Goal: Information Seeking & Learning: Learn about a topic

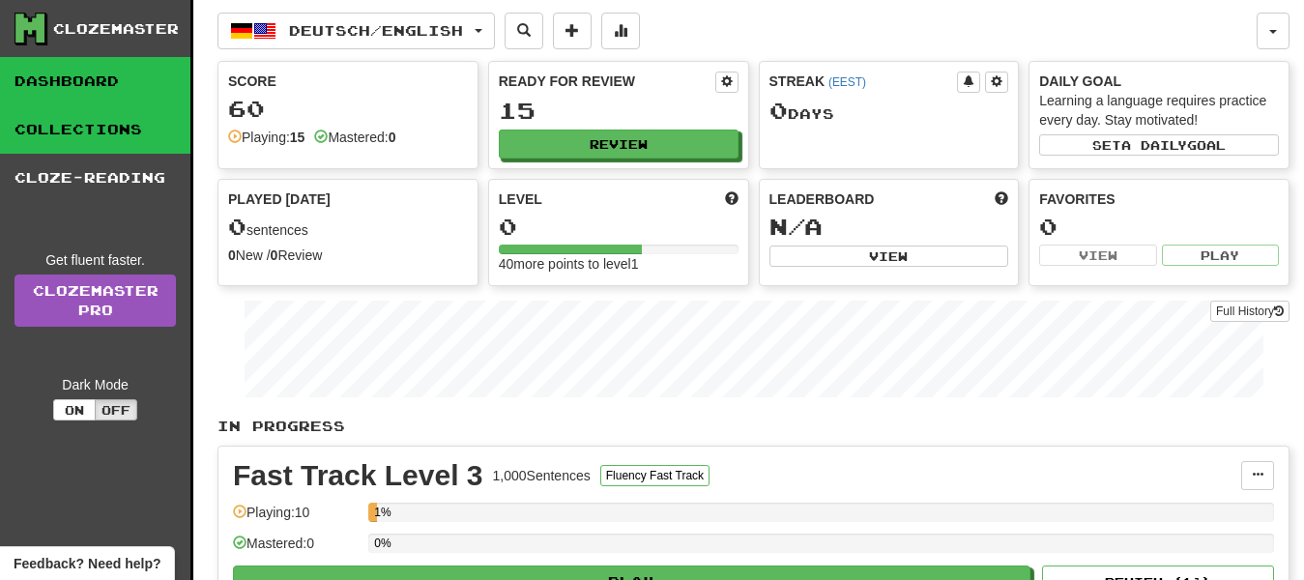
click at [139, 125] on link "Collections" at bounding box center [95, 129] width 190 height 48
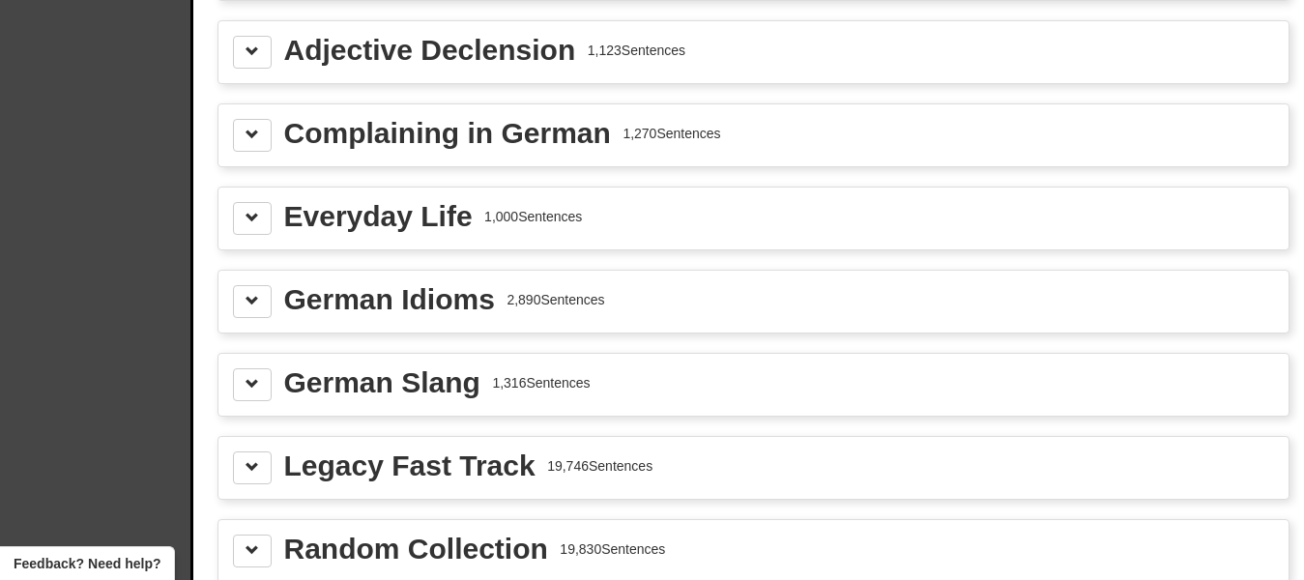
scroll to position [2280, 0]
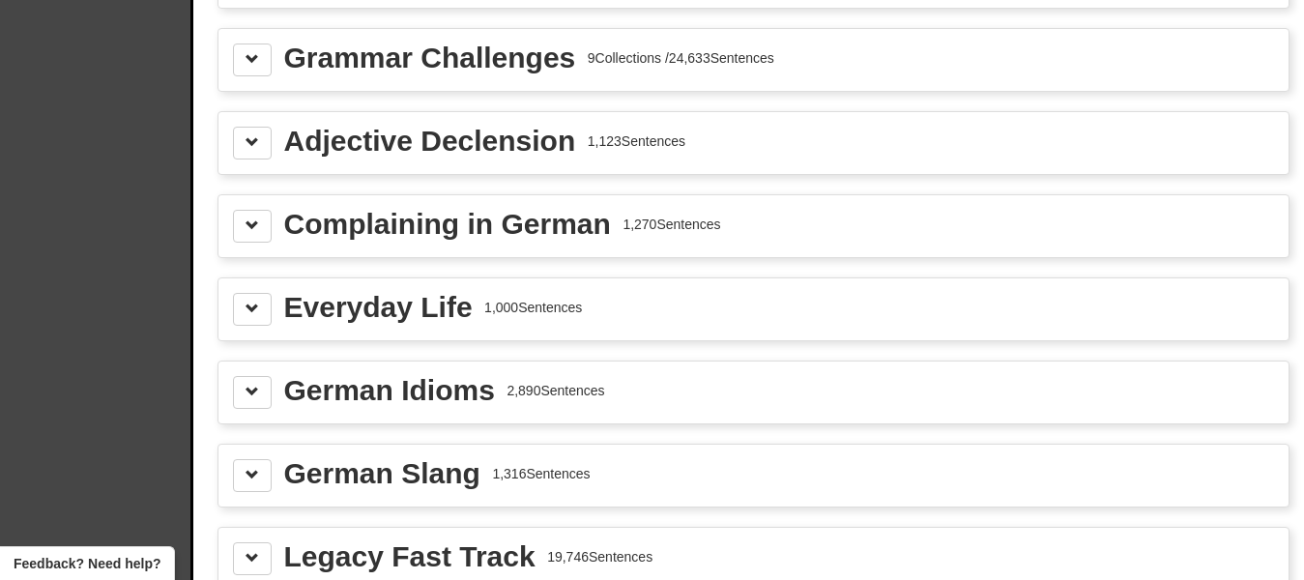
click at [565, 150] on div "Adjective Declension" at bounding box center [430, 141] width 292 height 29
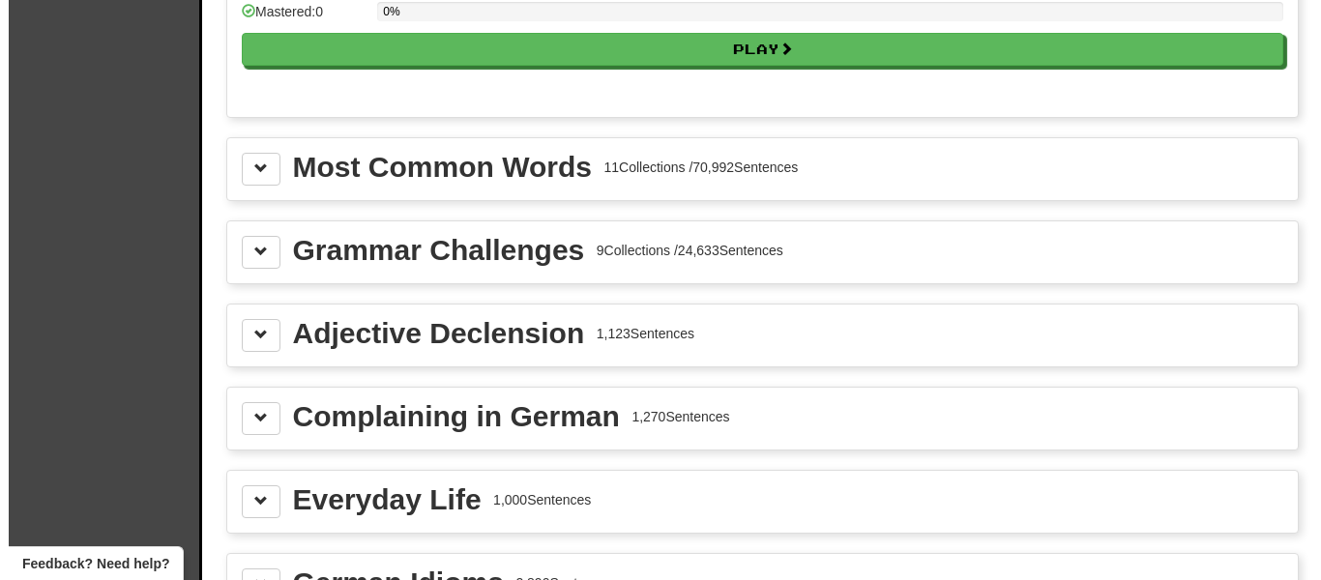
scroll to position [2087, 0]
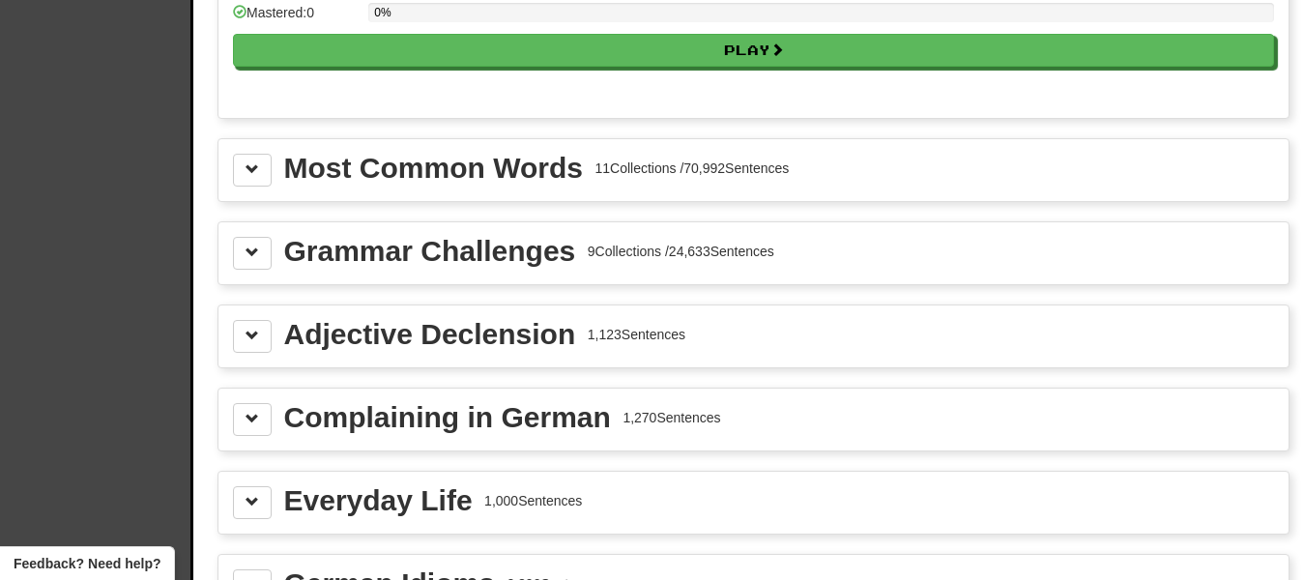
click at [476, 332] on div "Adjective Declension" at bounding box center [430, 334] width 292 height 29
click at [253, 336] on span at bounding box center [253, 336] width 14 height 14
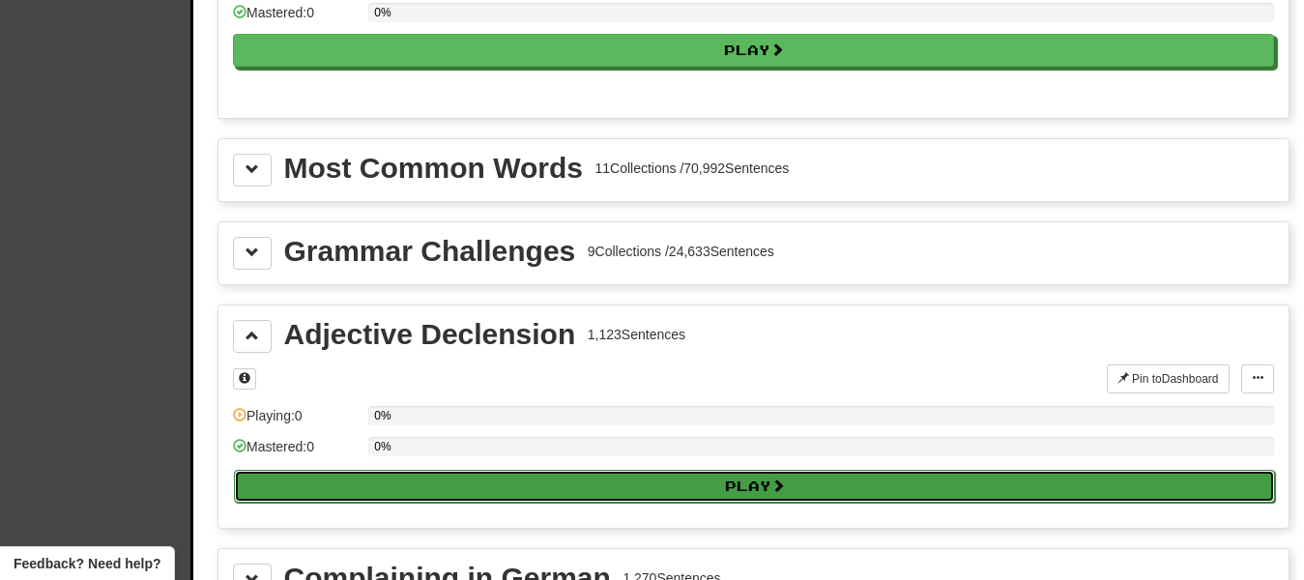
click at [627, 490] on button "Play" at bounding box center [754, 486] width 1041 height 33
select select "**"
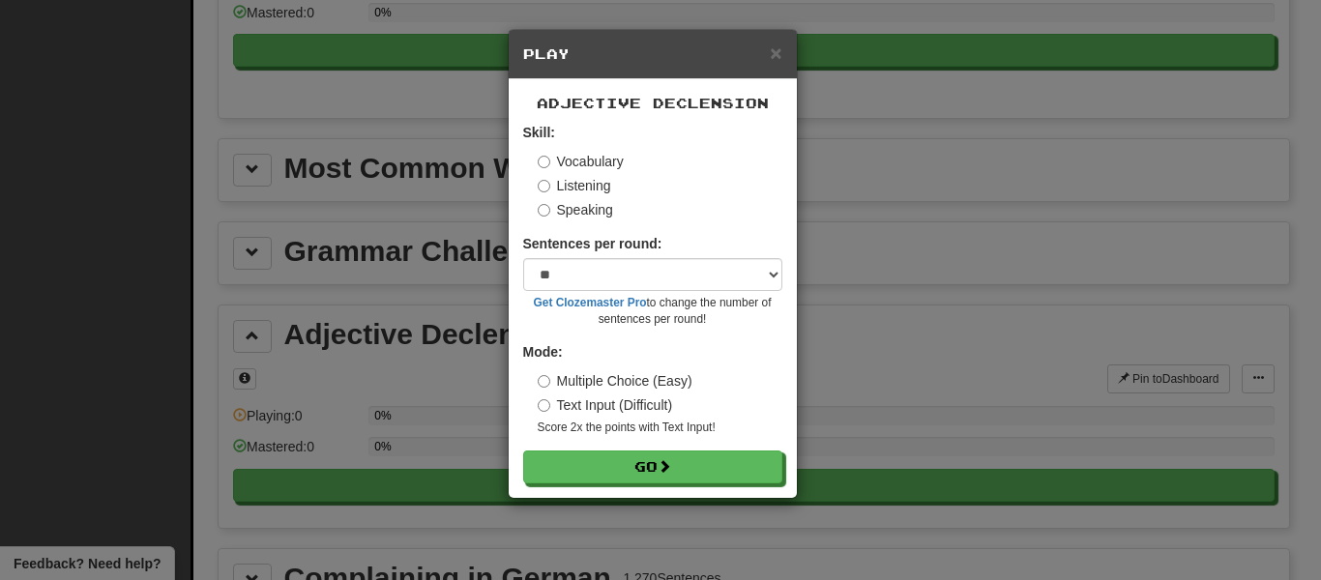
click at [544, 408] on label "Text Input (Difficult)" at bounding box center [605, 404] width 135 height 19
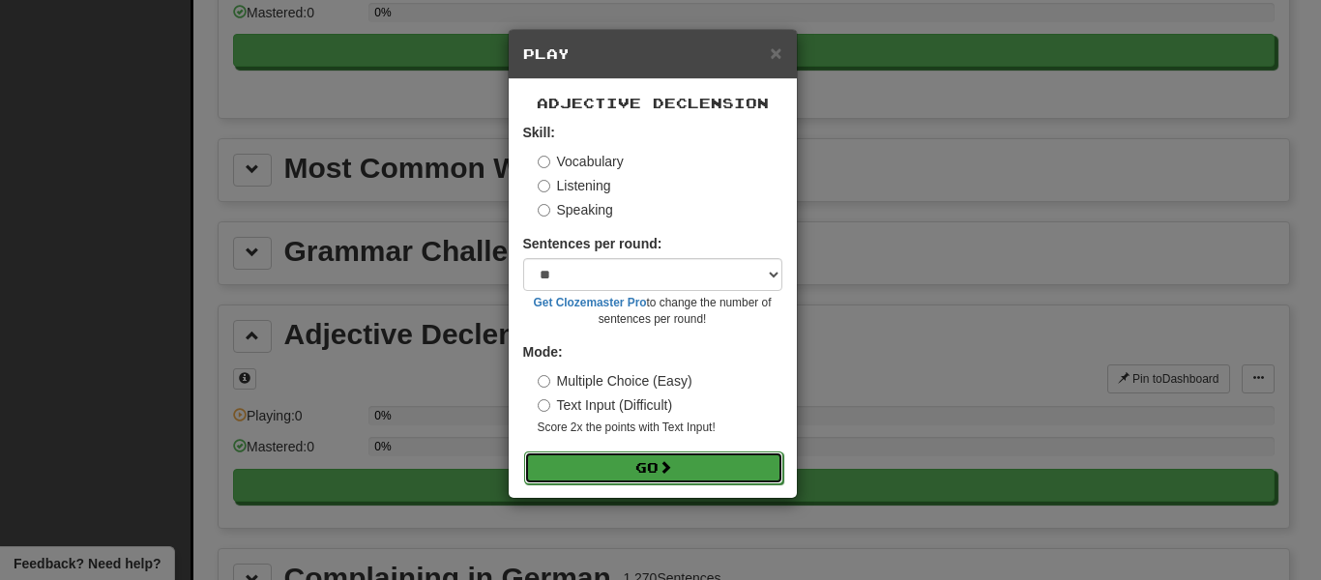
click at [648, 478] on button "Go" at bounding box center [653, 468] width 259 height 33
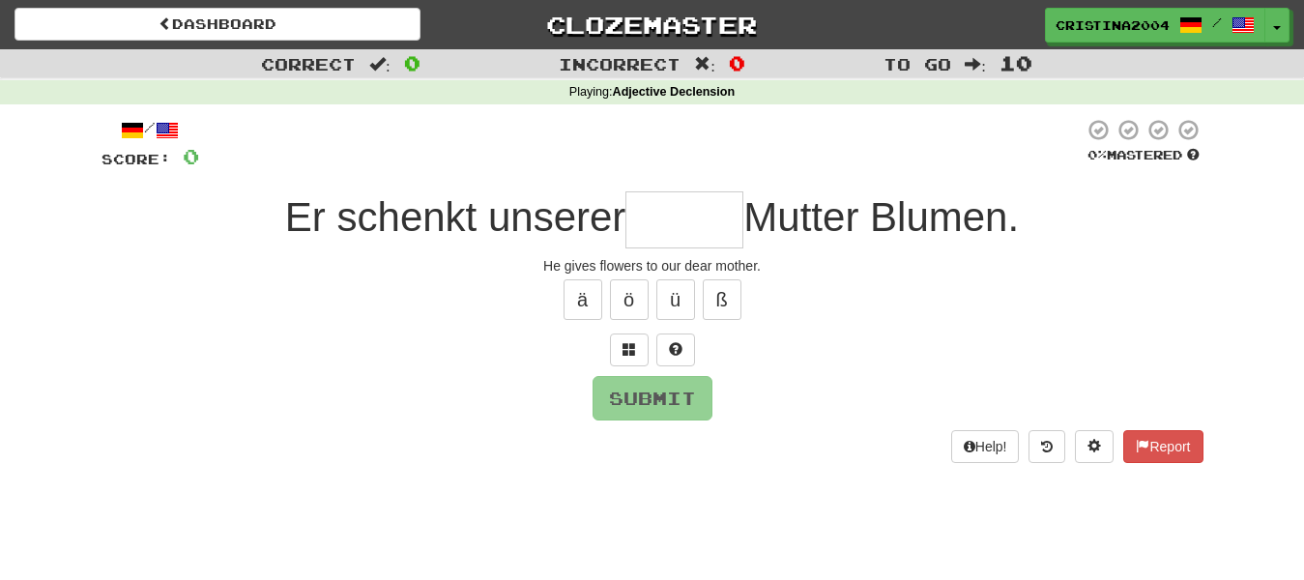
click at [706, 210] on input "text" at bounding box center [685, 219] width 118 height 57
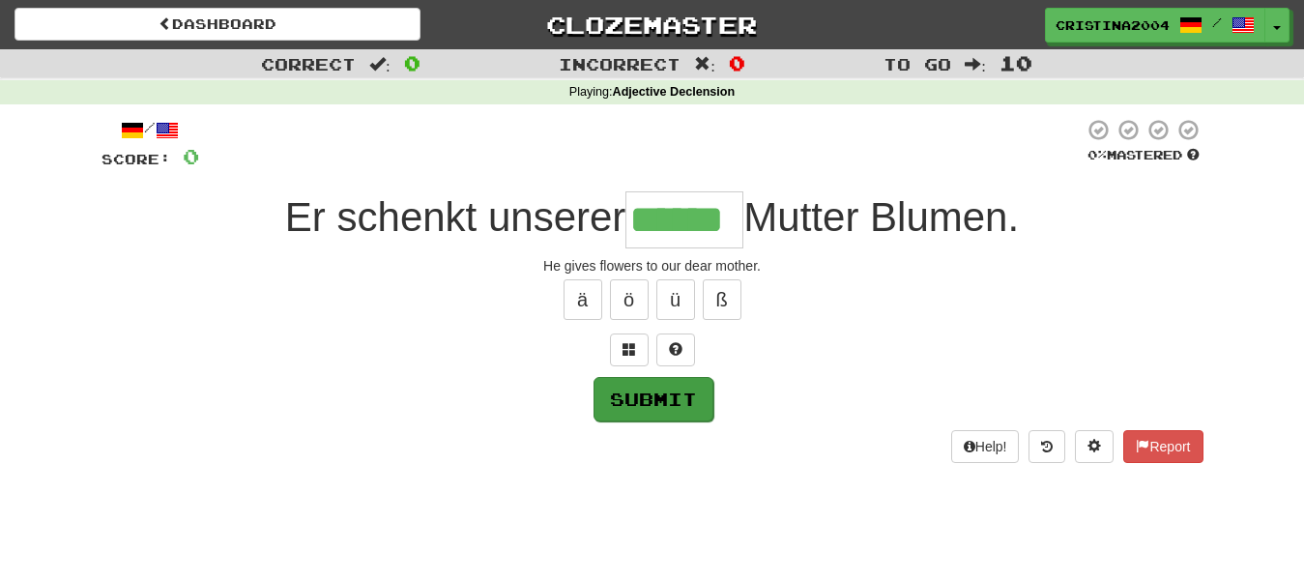
type input "******"
click at [652, 406] on button "Submit" at bounding box center [654, 399] width 120 height 44
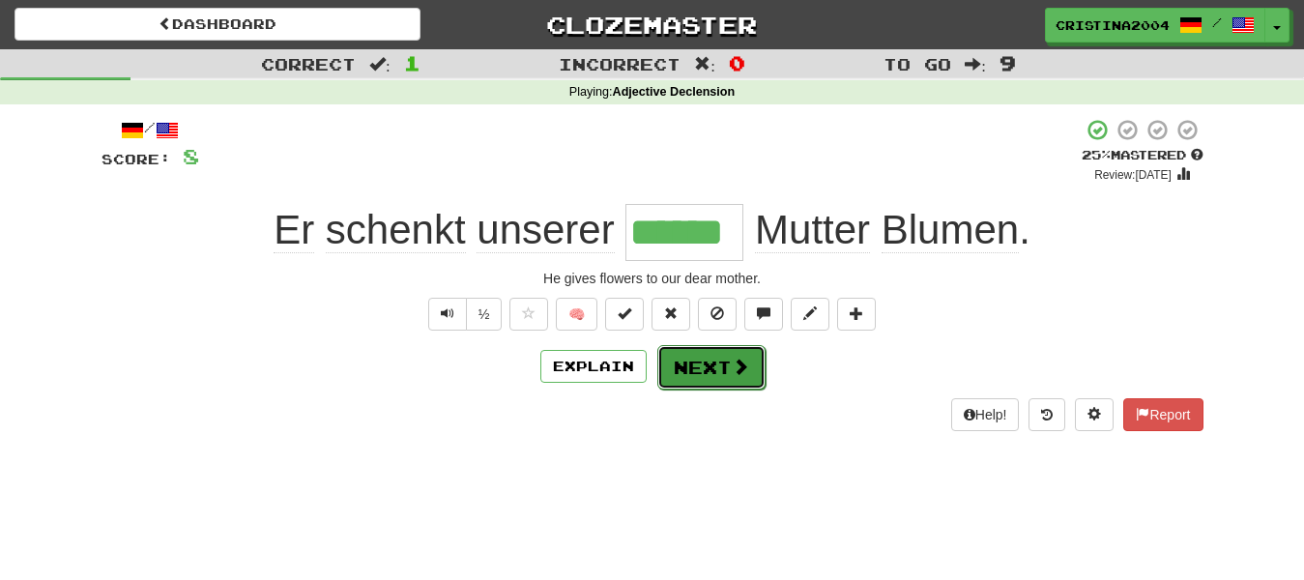
click at [702, 373] on button "Next" at bounding box center [711, 367] width 108 height 44
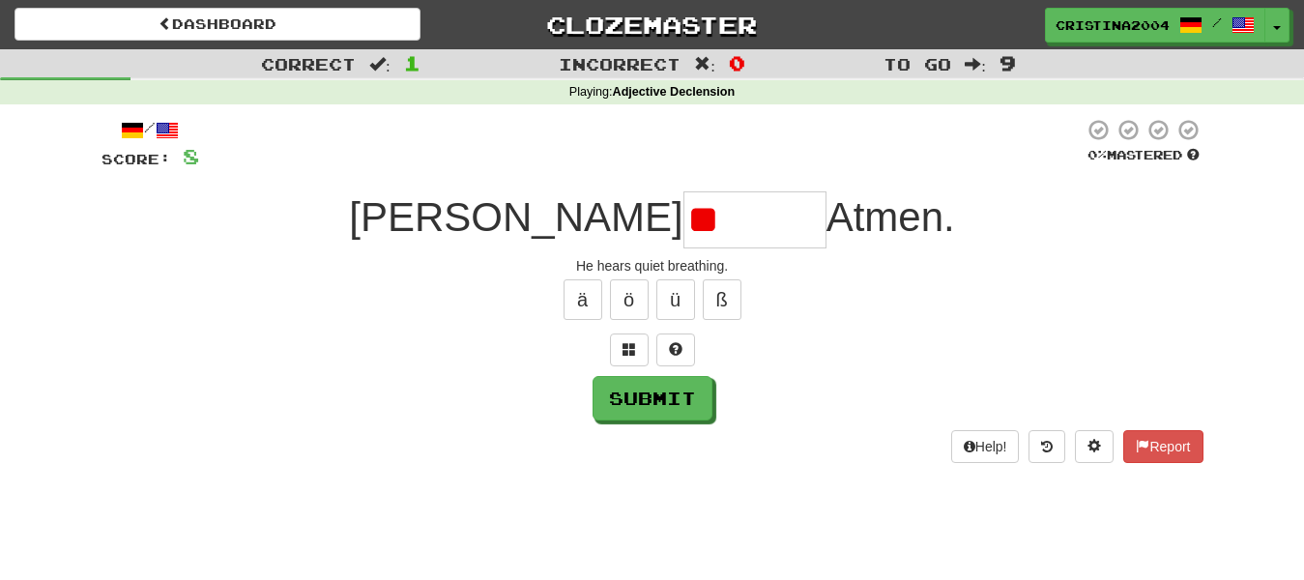
type input "*"
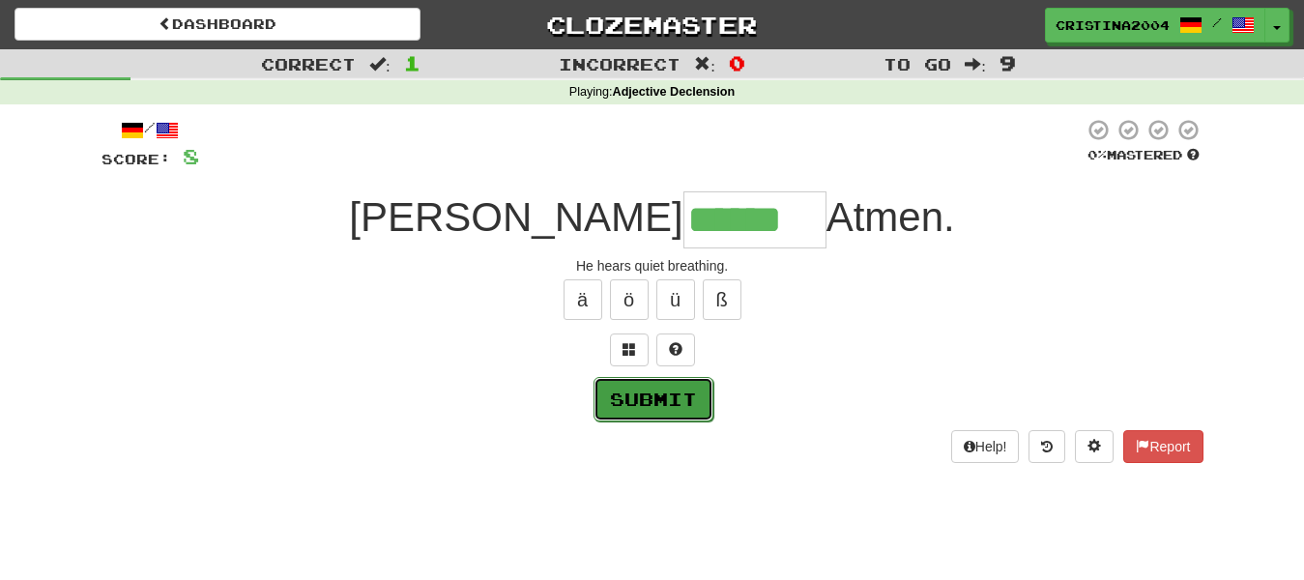
click at [642, 395] on button "Submit" at bounding box center [654, 399] width 120 height 44
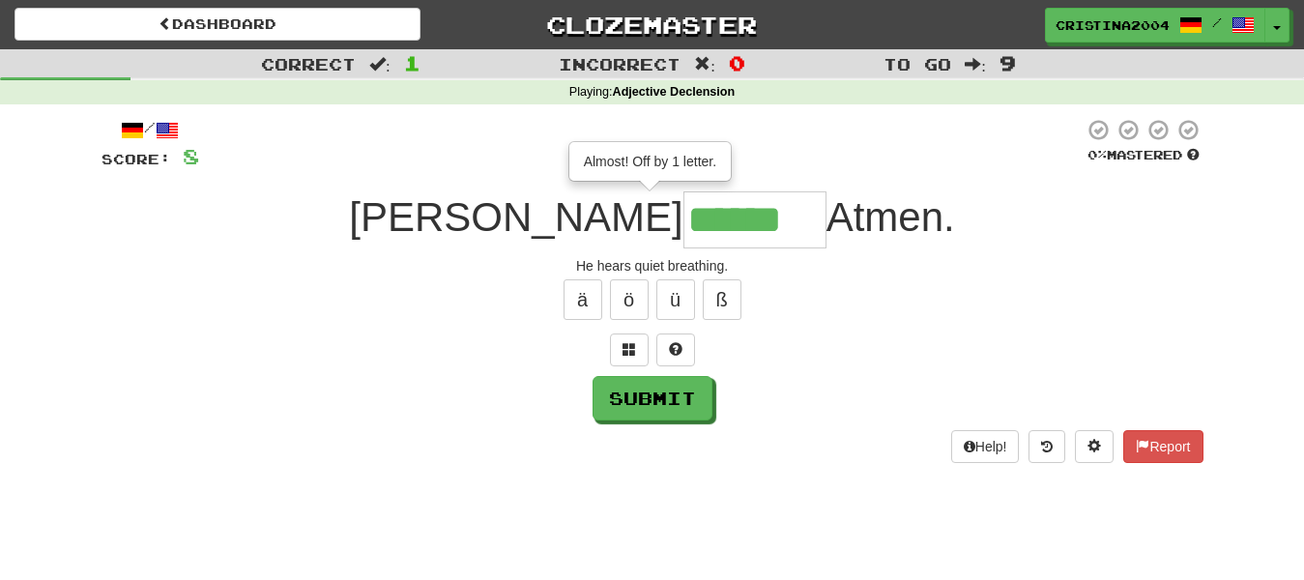
click at [702, 217] on input "******" at bounding box center [755, 219] width 143 height 57
click at [661, 397] on button "Submit" at bounding box center [654, 399] width 120 height 44
type input "*******"
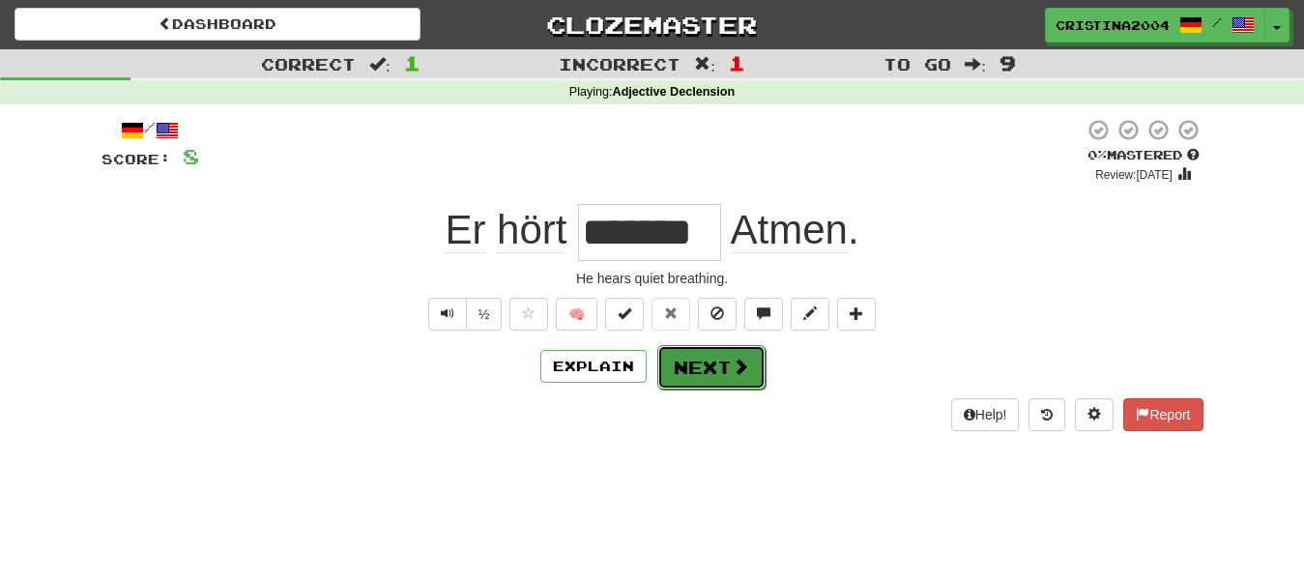
click at [724, 380] on button "Next" at bounding box center [711, 367] width 108 height 44
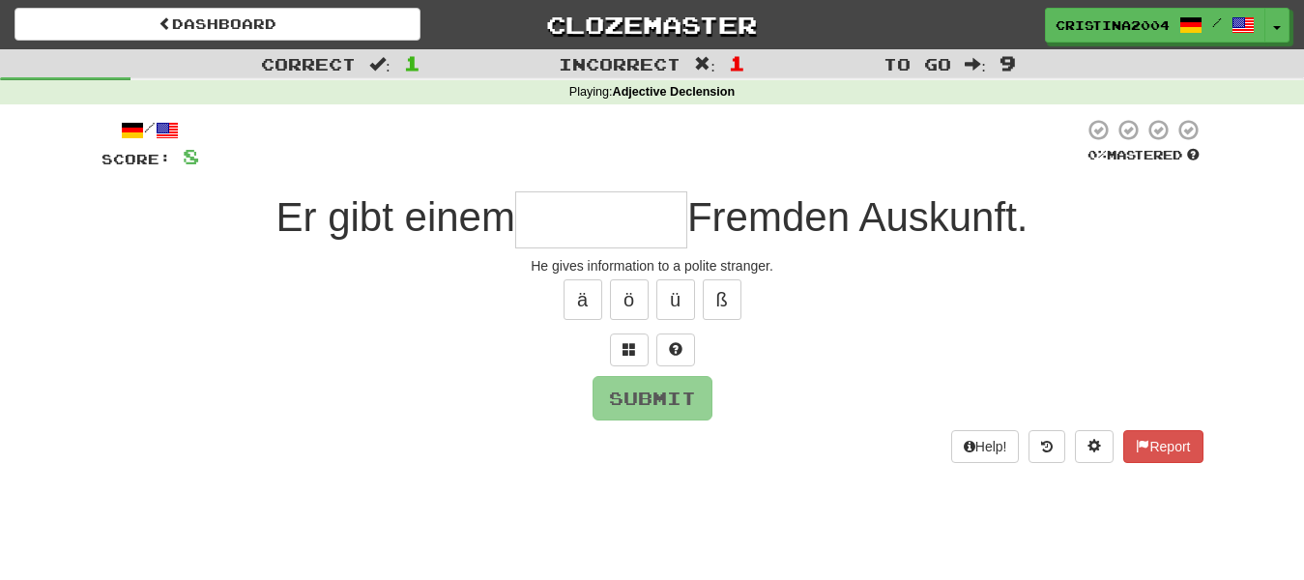
click at [567, 206] on input "text" at bounding box center [601, 219] width 172 height 57
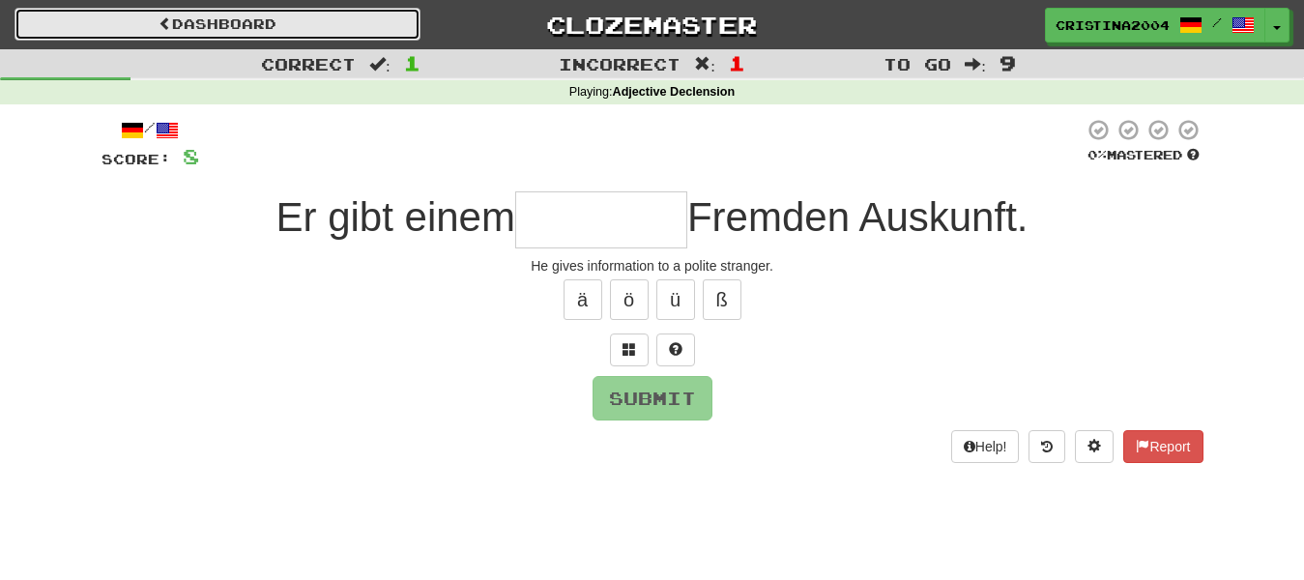
click at [243, 25] on link "Dashboard" at bounding box center [218, 24] width 406 height 33
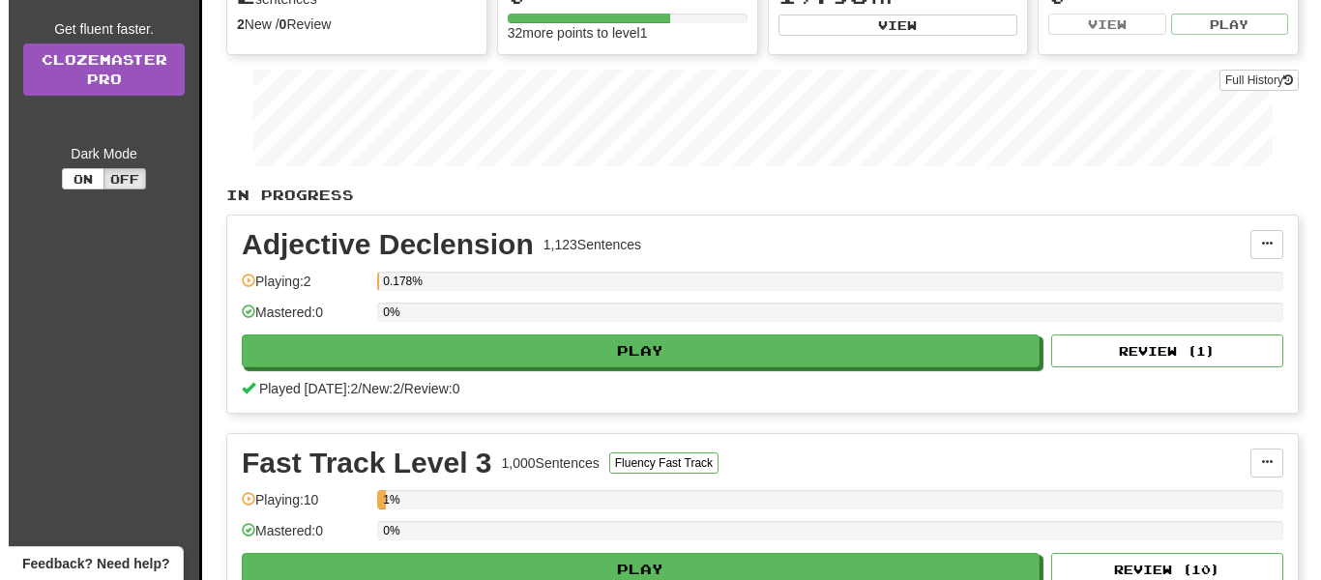
scroll to position [232, 0]
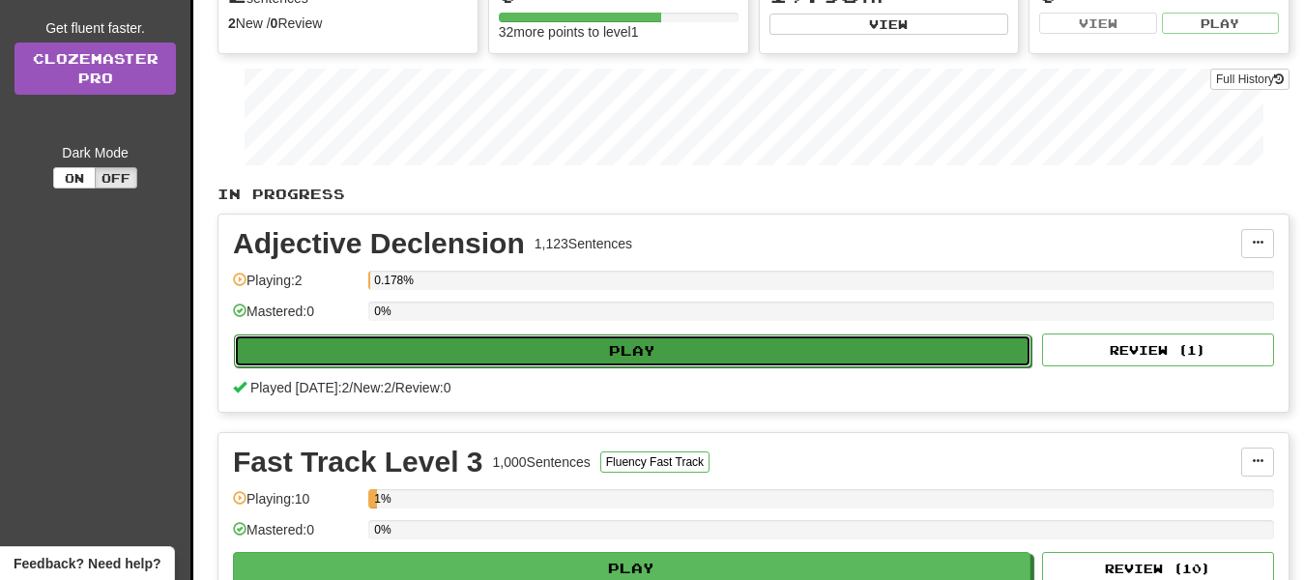
click at [610, 356] on button "Play" at bounding box center [633, 351] width 798 height 33
select select "**"
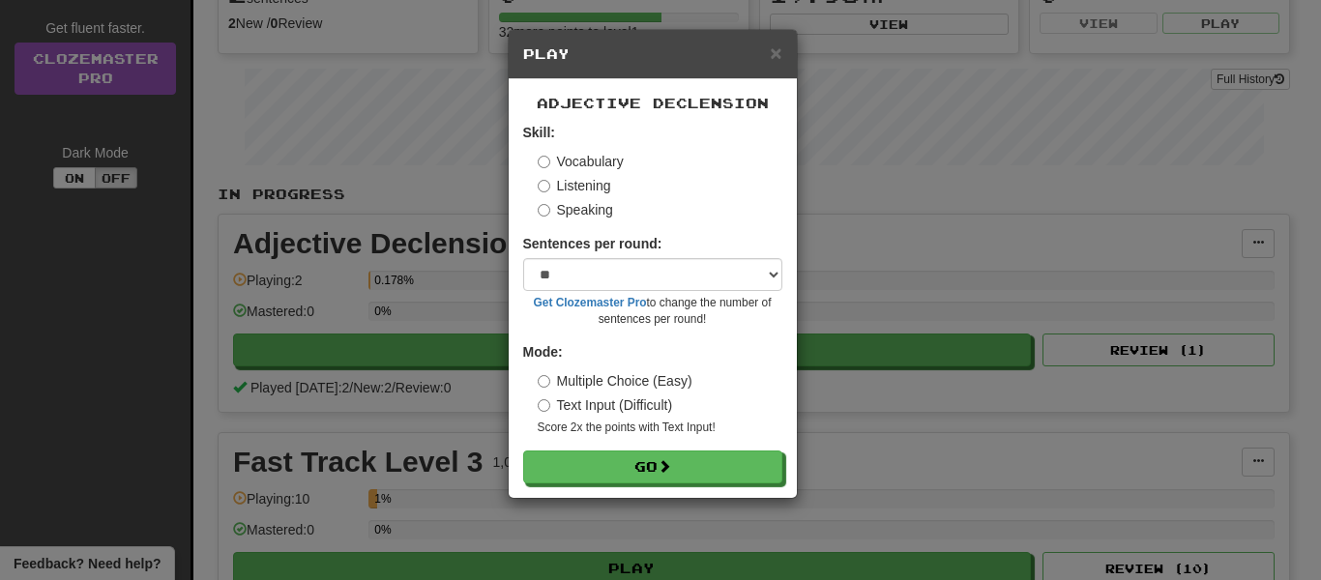
click at [553, 374] on label "Multiple Choice (Easy)" at bounding box center [615, 380] width 155 height 19
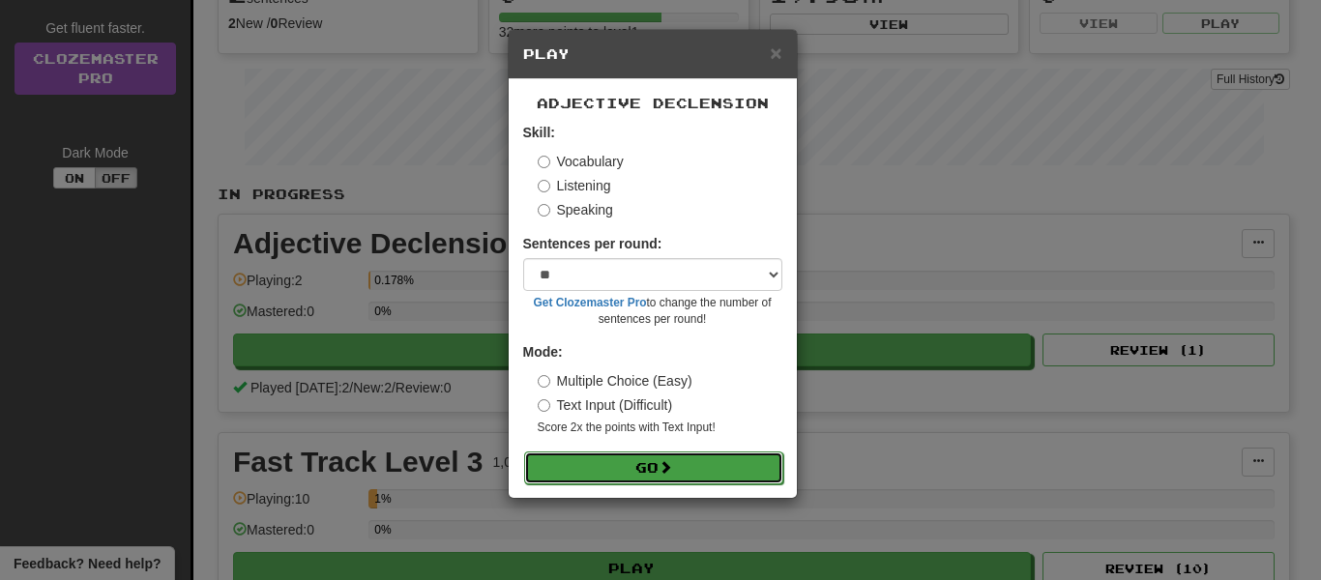
click at [641, 457] on button "Go" at bounding box center [653, 468] width 259 height 33
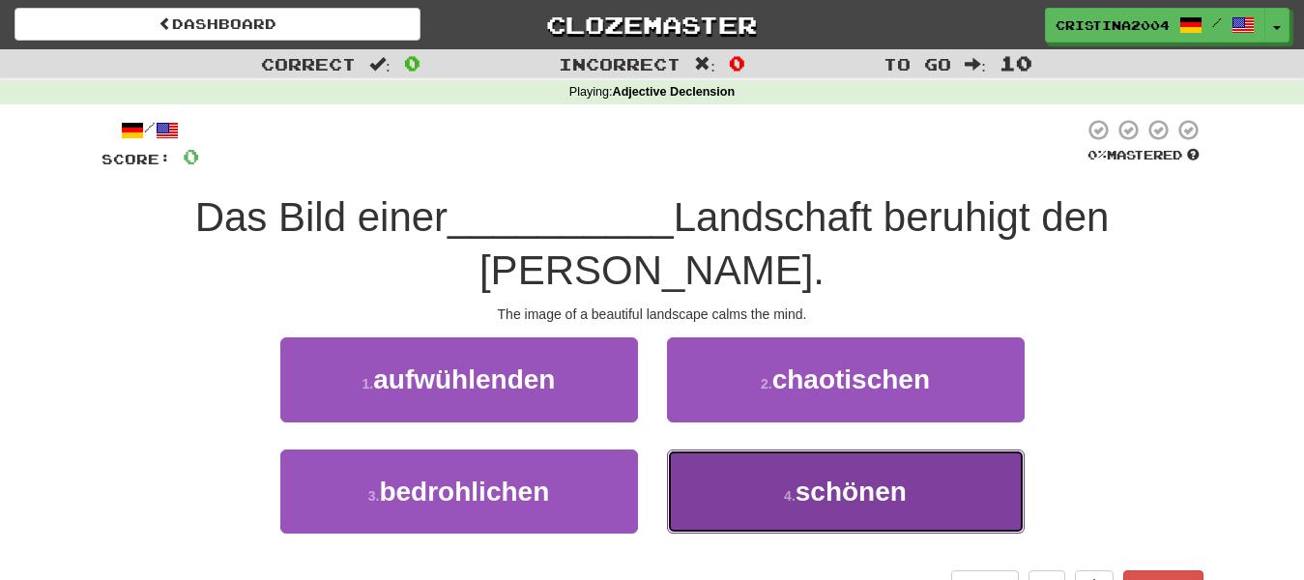
click at [945, 450] on button "4 . schönen" at bounding box center [846, 492] width 358 height 84
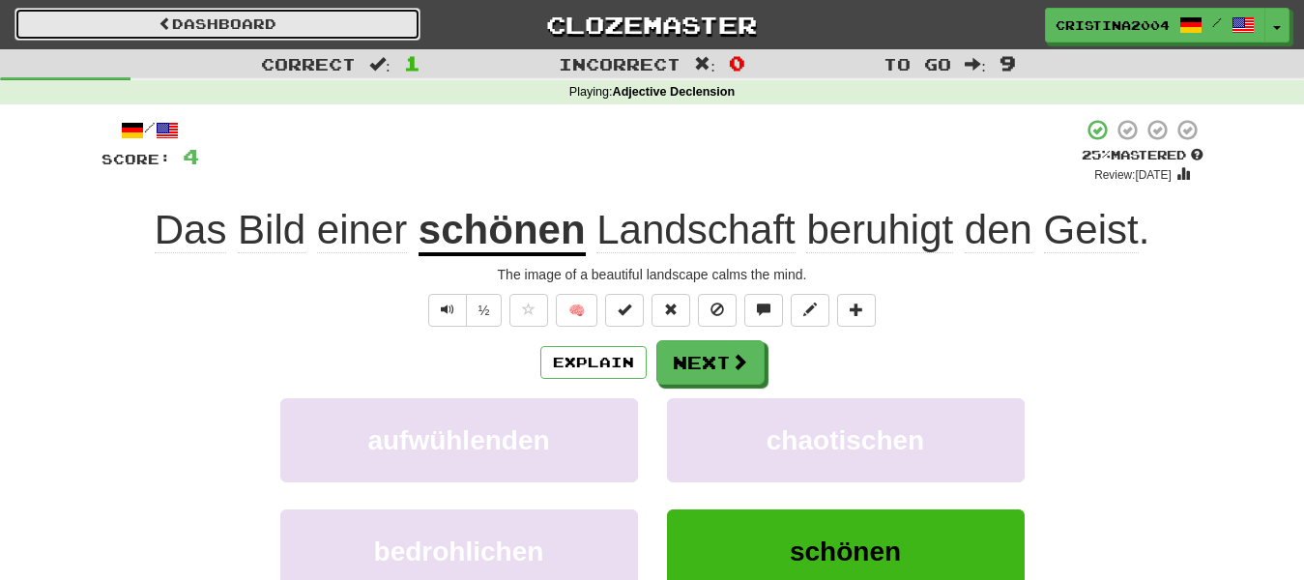
click at [198, 29] on link "Dashboard" at bounding box center [218, 24] width 406 height 33
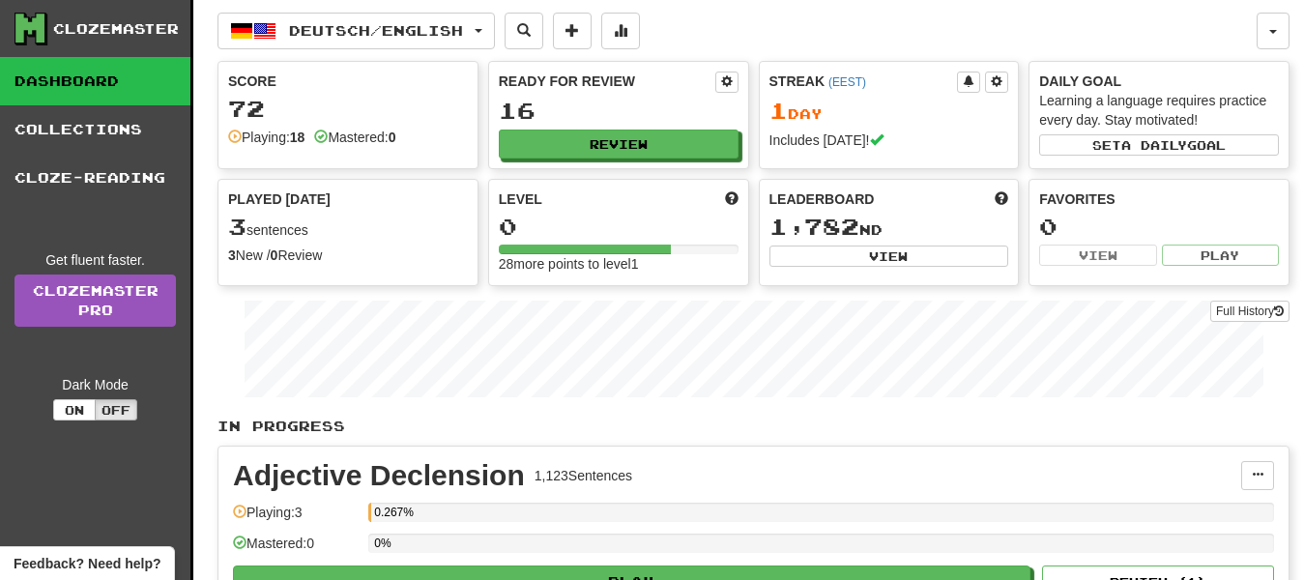
scroll to position [508, 0]
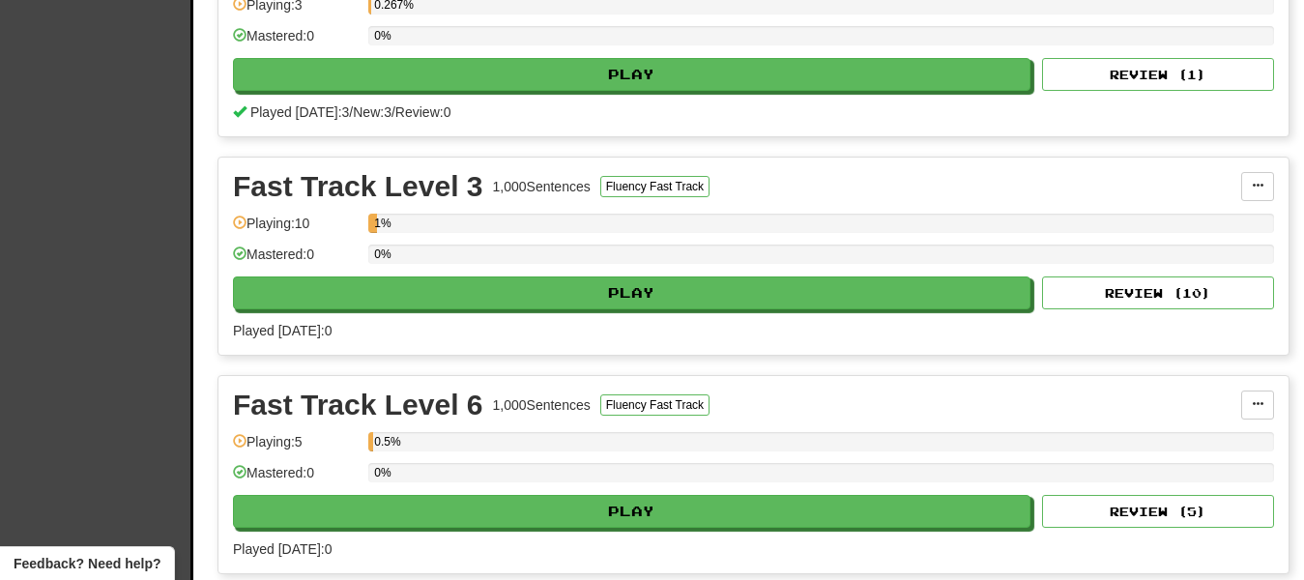
click at [770, 93] on div "Adjective Declension 1,123 Sentences Manage Sentences Unpin from Dashboard Play…" at bounding box center [754, 37] width 1070 height 197
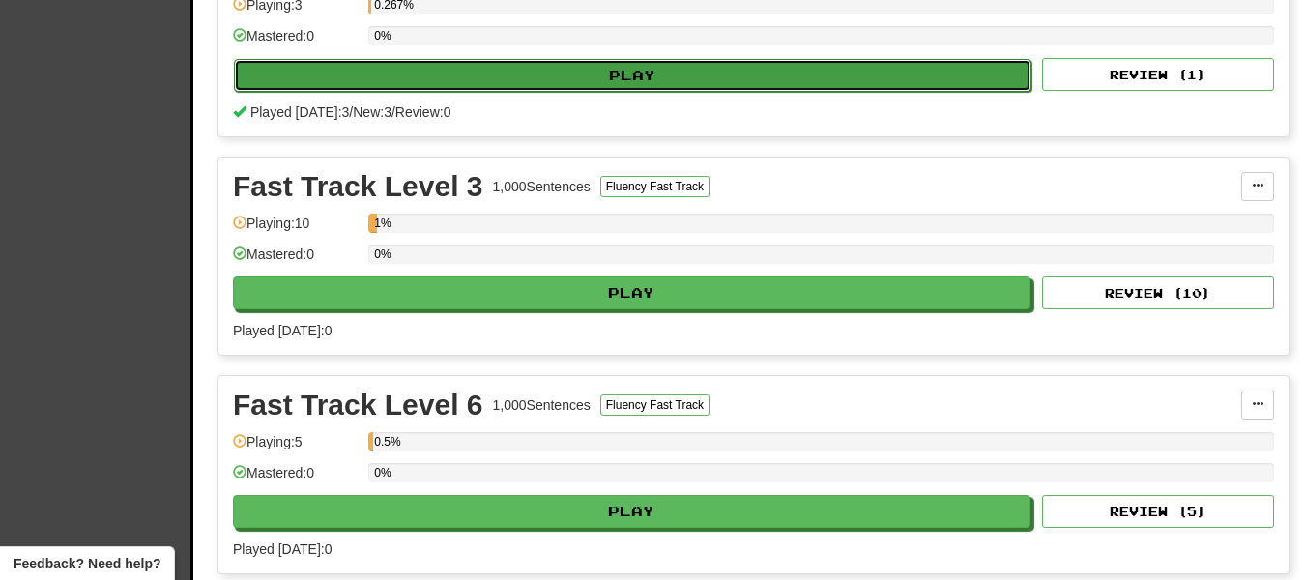
click at [725, 61] on button "Play" at bounding box center [633, 75] width 798 height 33
select select "**"
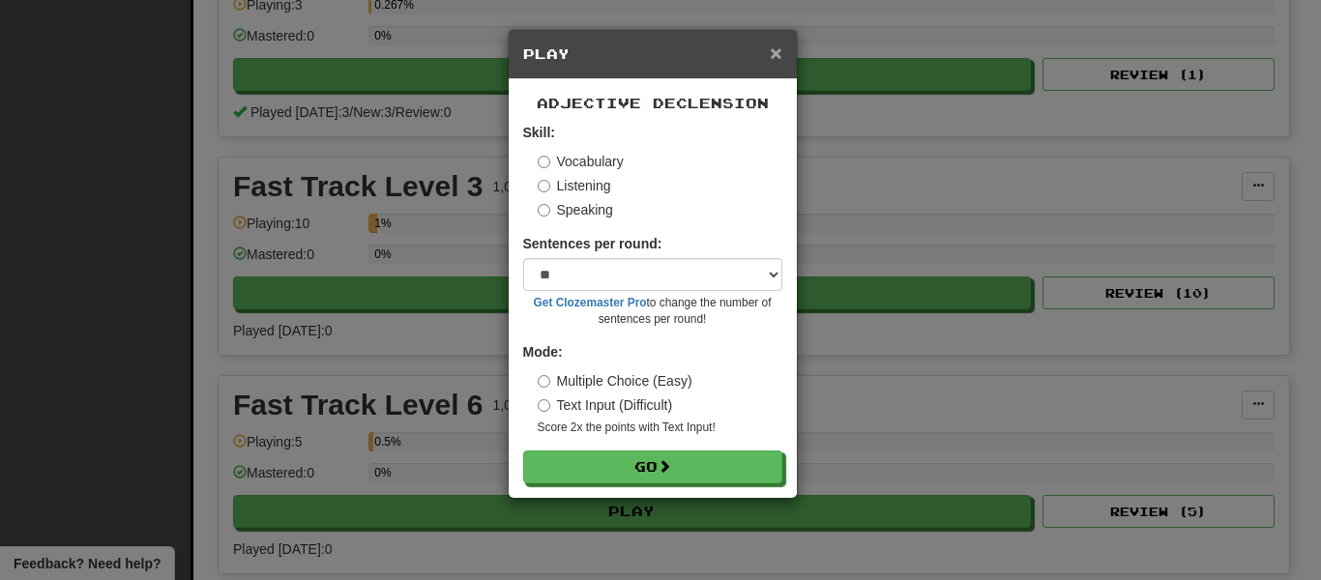
click at [781, 55] on span "×" at bounding box center [776, 53] width 12 height 22
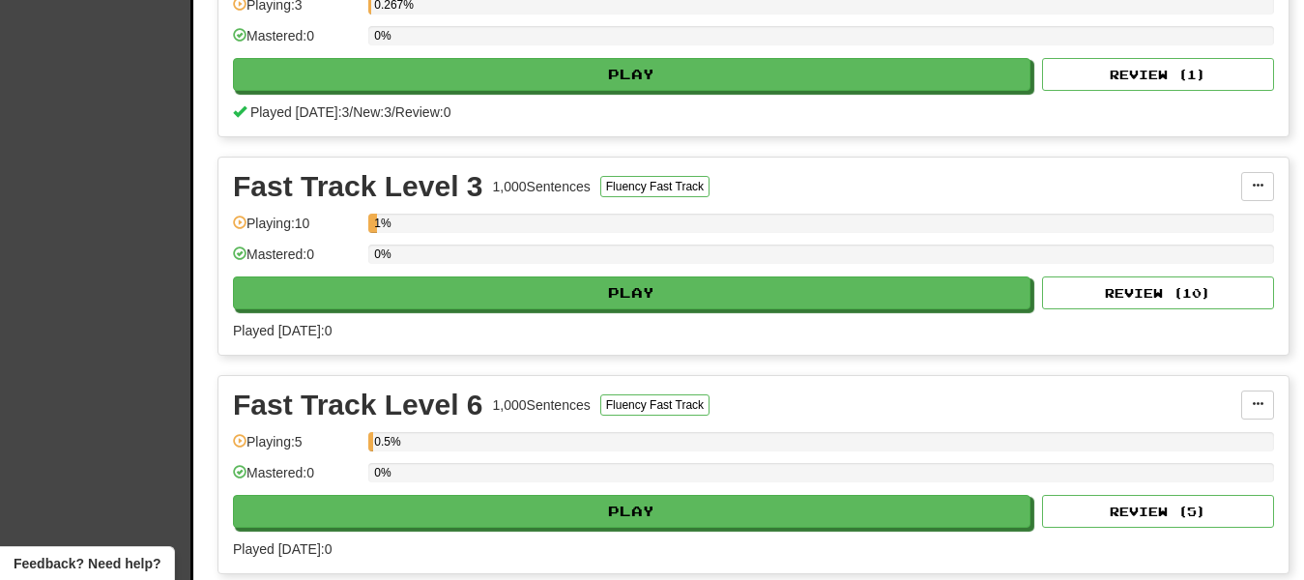
scroll to position [0, 0]
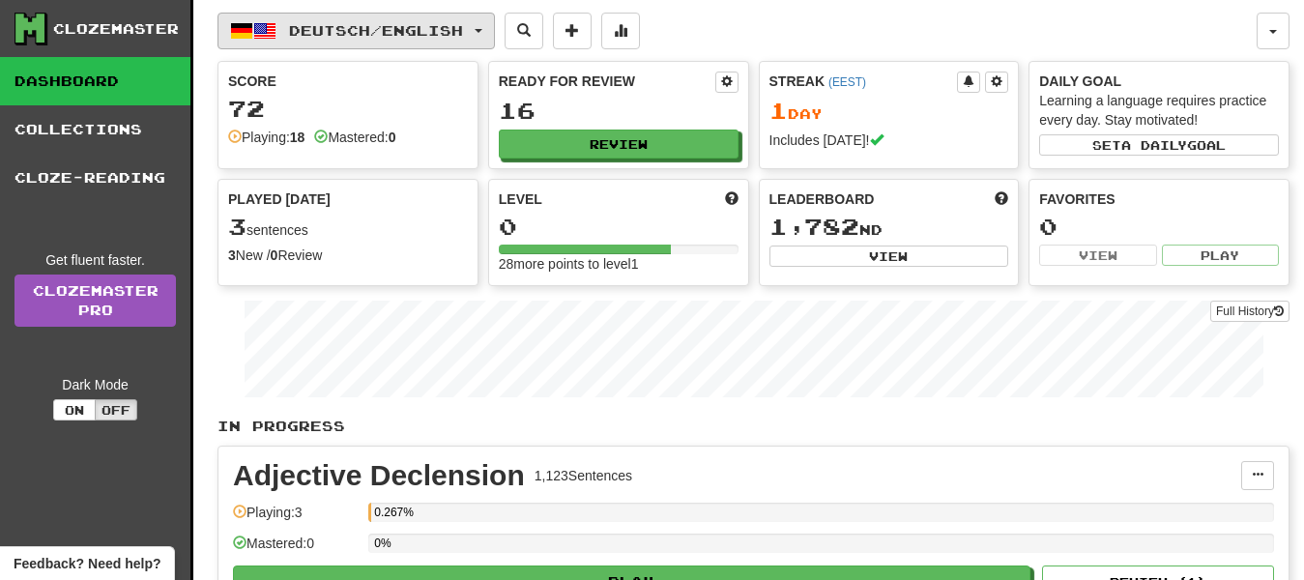
click at [460, 15] on button "Deutsch / English" at bounding box center [357, 31] width 278 height 37
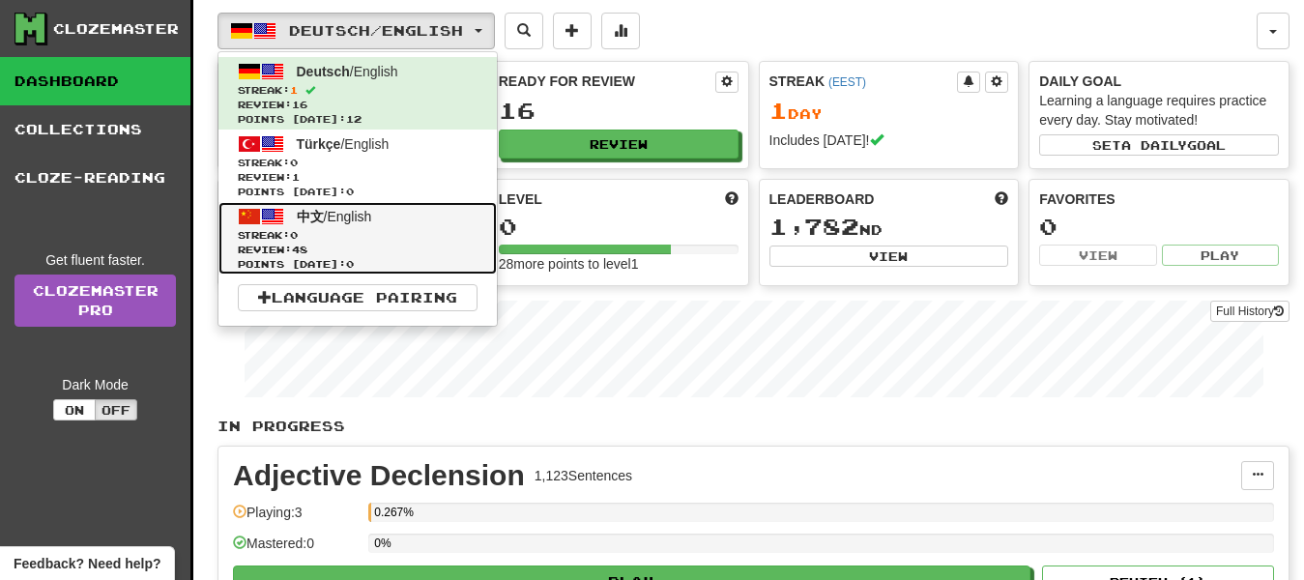
click at [365, 220] on span "中文 / English" at bounding box center [334, 216] width 75 height 15
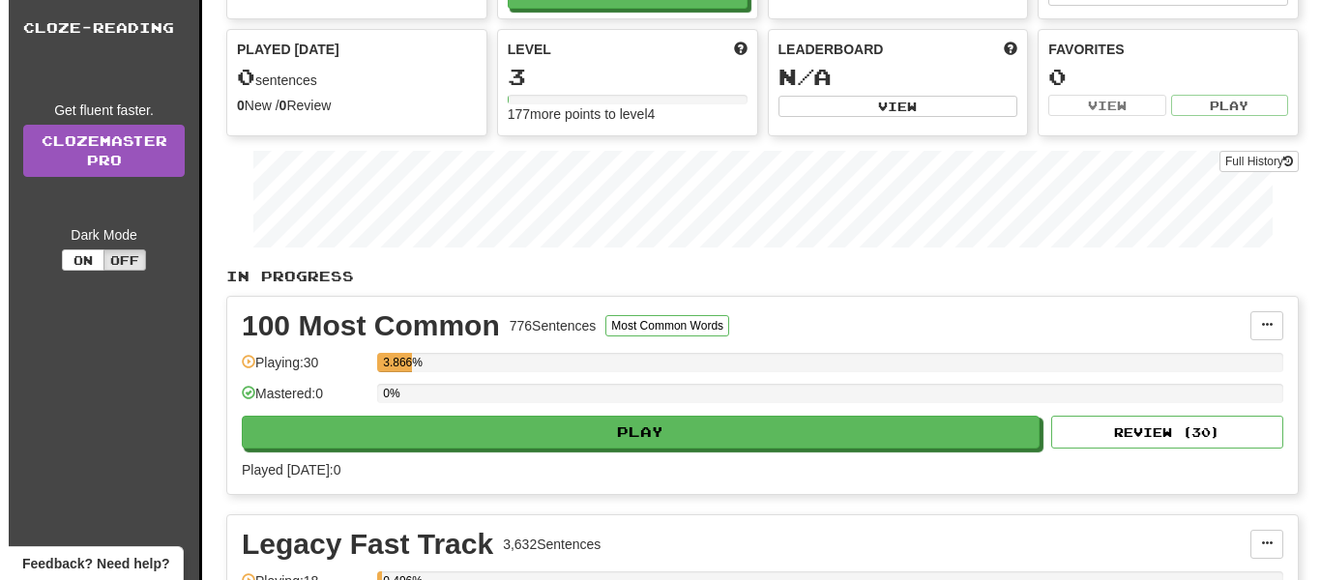
scroll to position [155, 0]
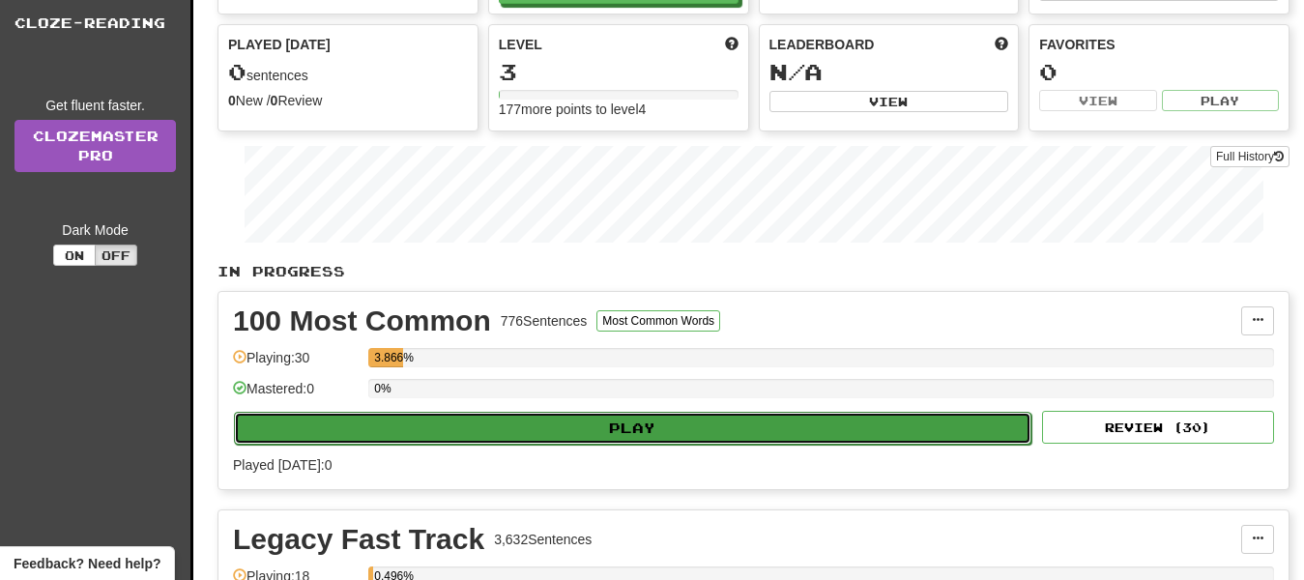
click at [695, 420] on button "Play" at bounding box center [633, 428] width 798 height 33
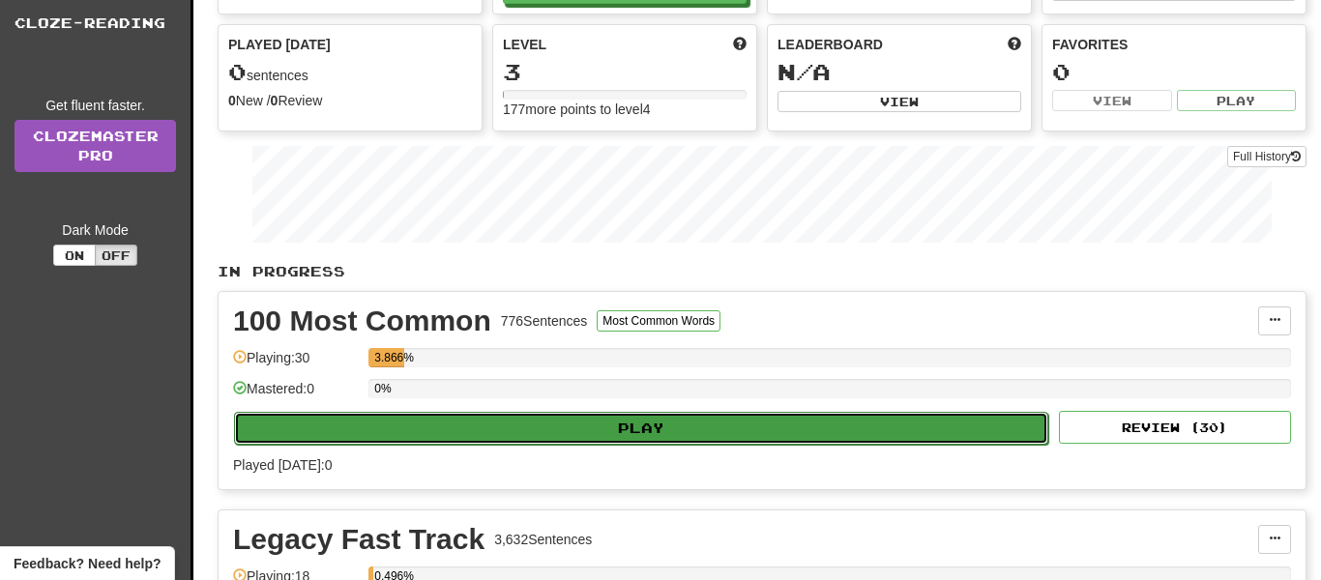
select select "**"
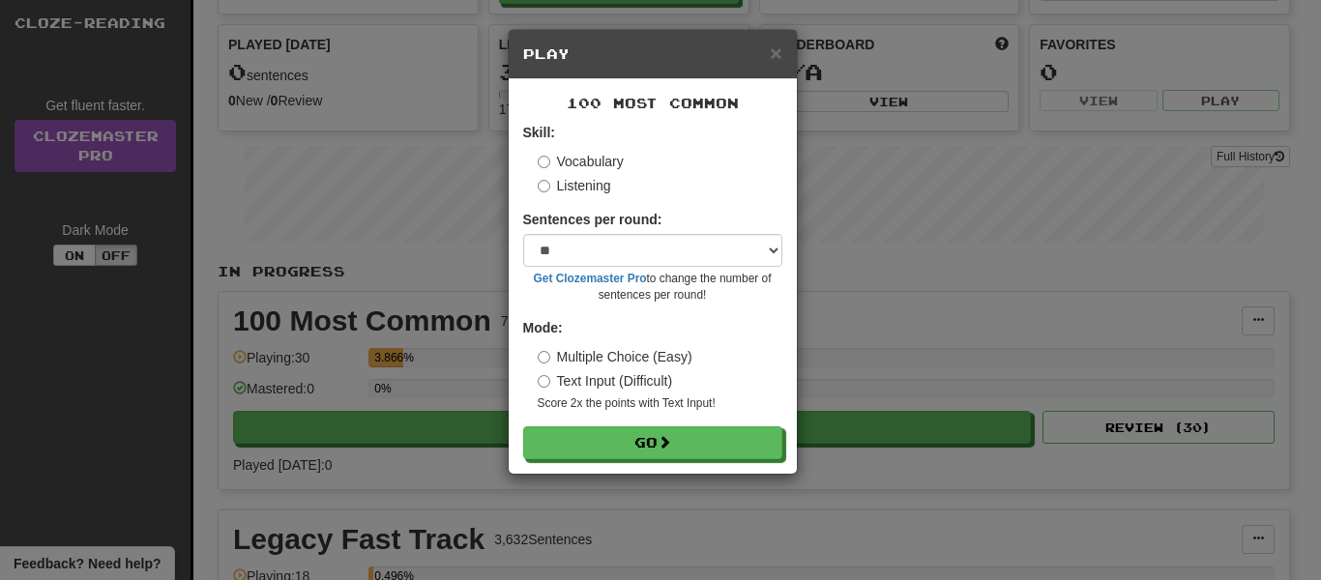
click at [549, 193] on label "Listening" at bounding box center [574, 185] width 73 height 19
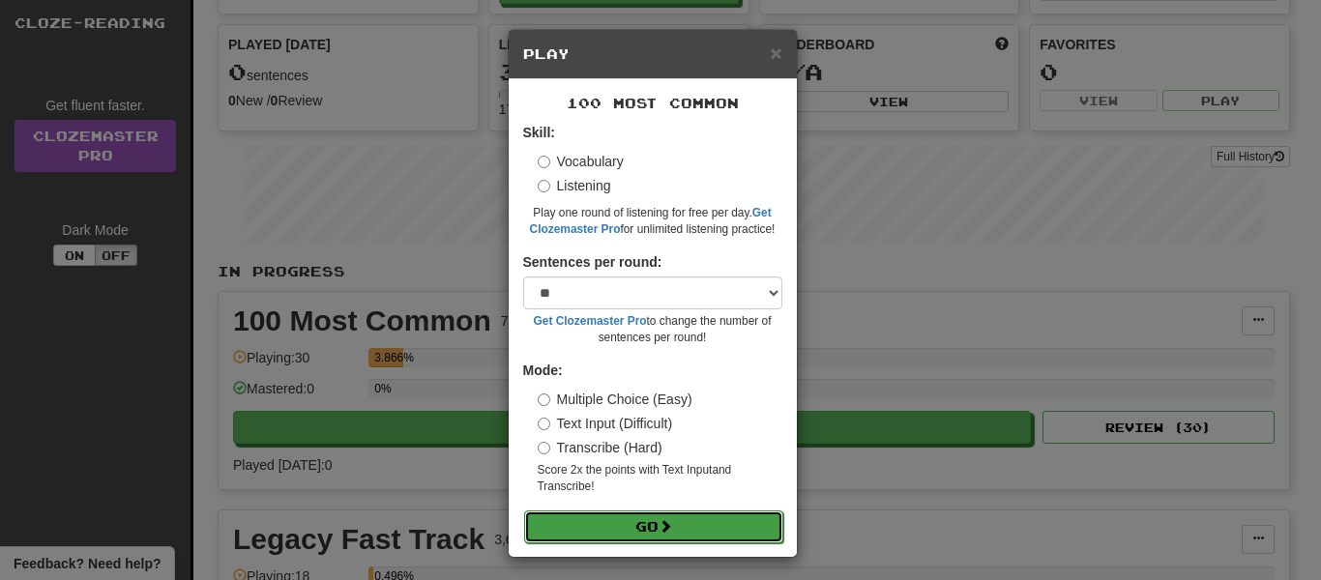
click at [677, 539] on button "Go" at bounding box center [653, 527] width 259 height 33
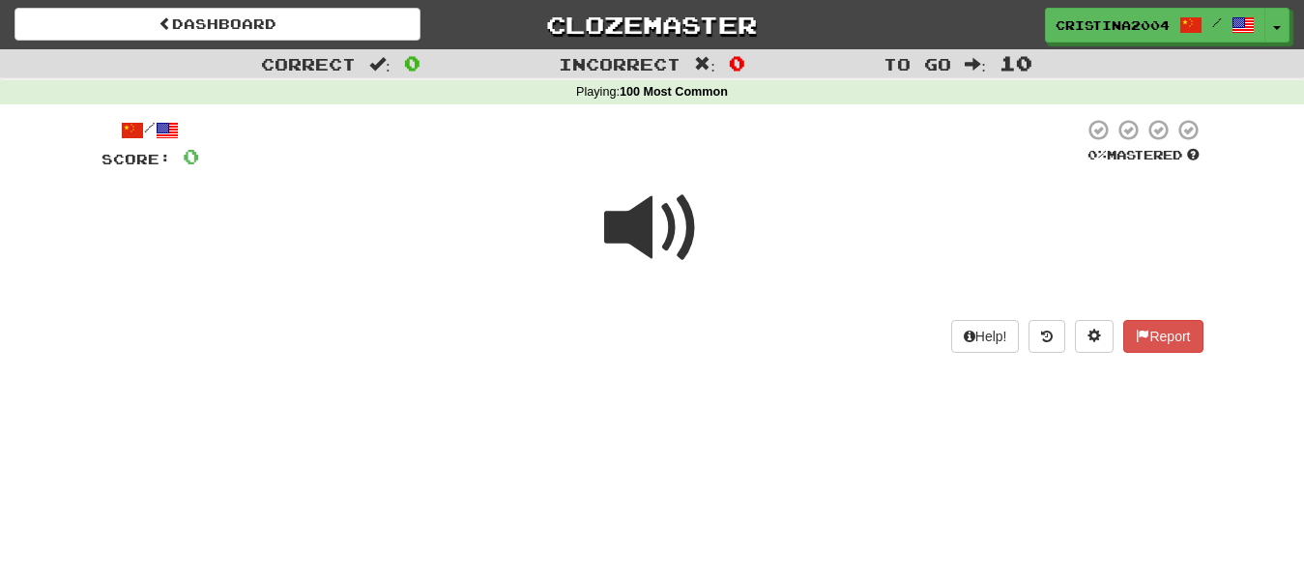
click at [638, 242] on span at bounding box center [652, 228] width 97 height 97
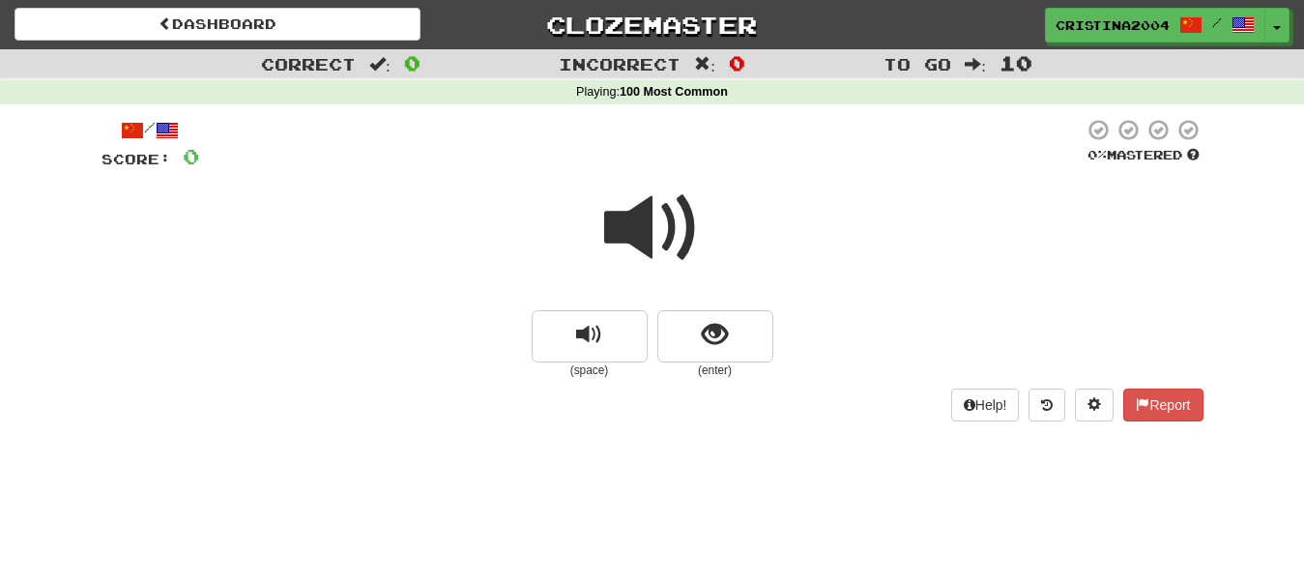
click at [638, 242] on span at bounding box center [652, 228] width 97 height 97
click at [608, 332] on button "replay audio" at bounding box center [590, 336] width 116 height 52
click at [720, 335] on span "show sentence" at bounding box center [715, 335] width 26 height 26
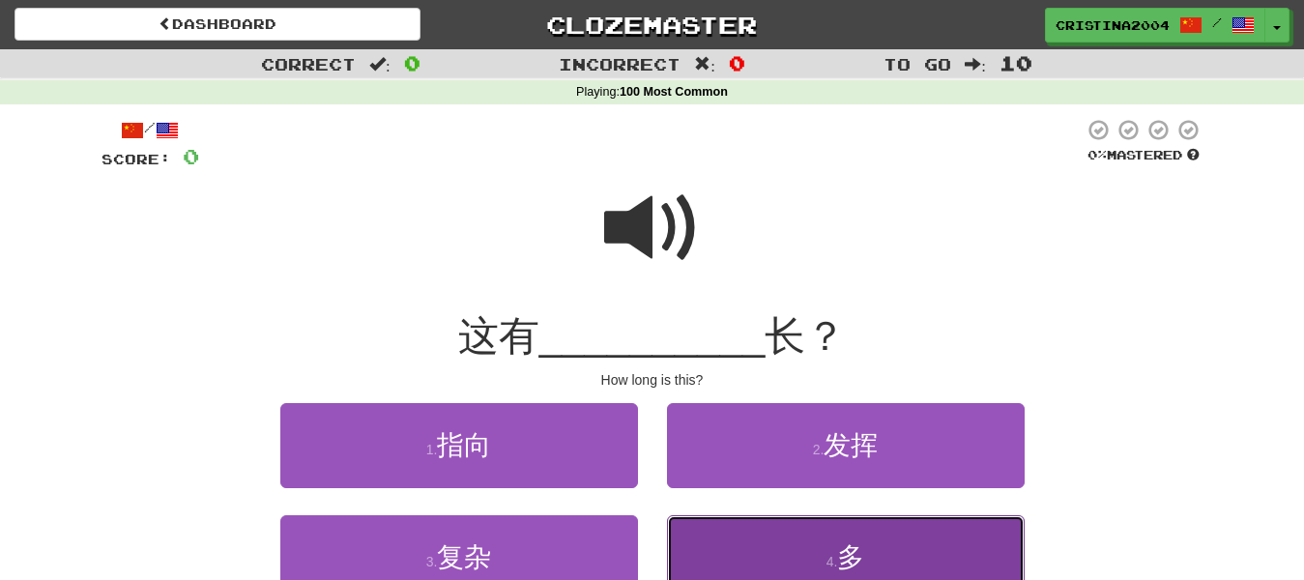
click at [774, 540] on button "4 . 多" at bounding box center [846, 557] width 358 height 84
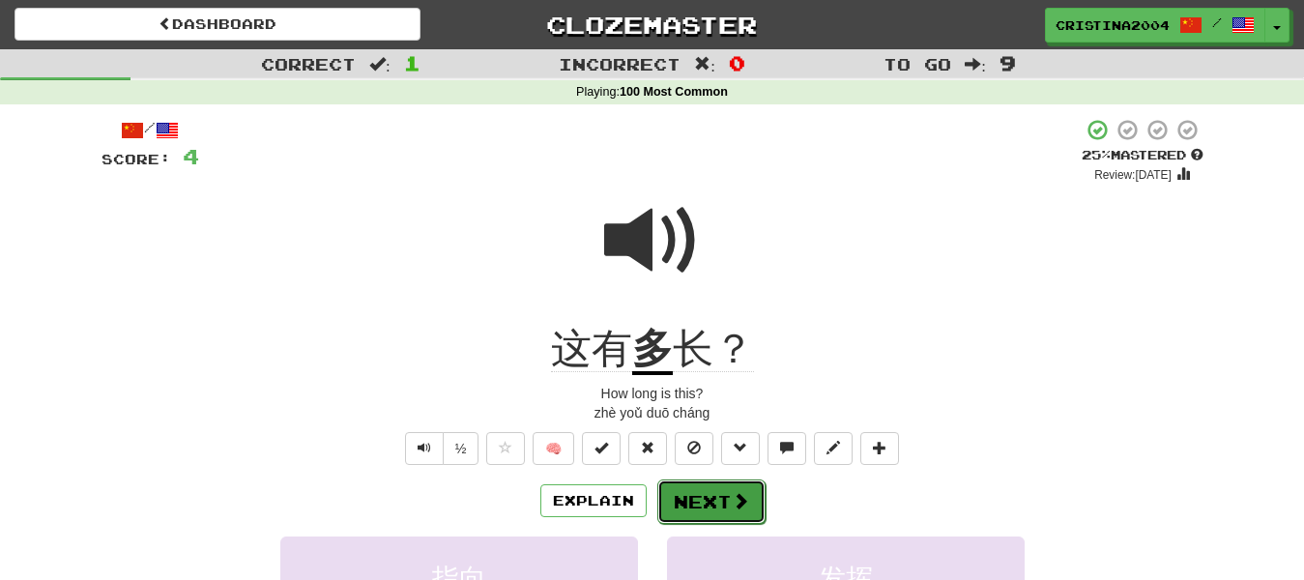
click at [714, 496] on button "Next" at bounding box center [711, 502] width 108 height 44
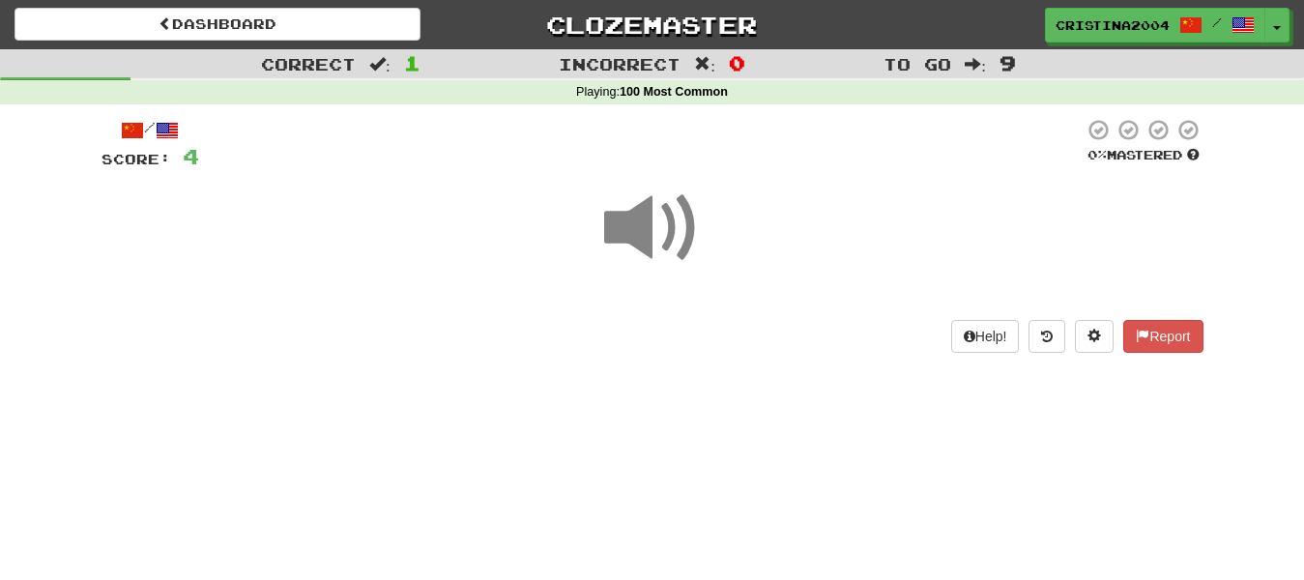
click at [637, 223] on span at bounding box center [652, 228] width 97 height 97
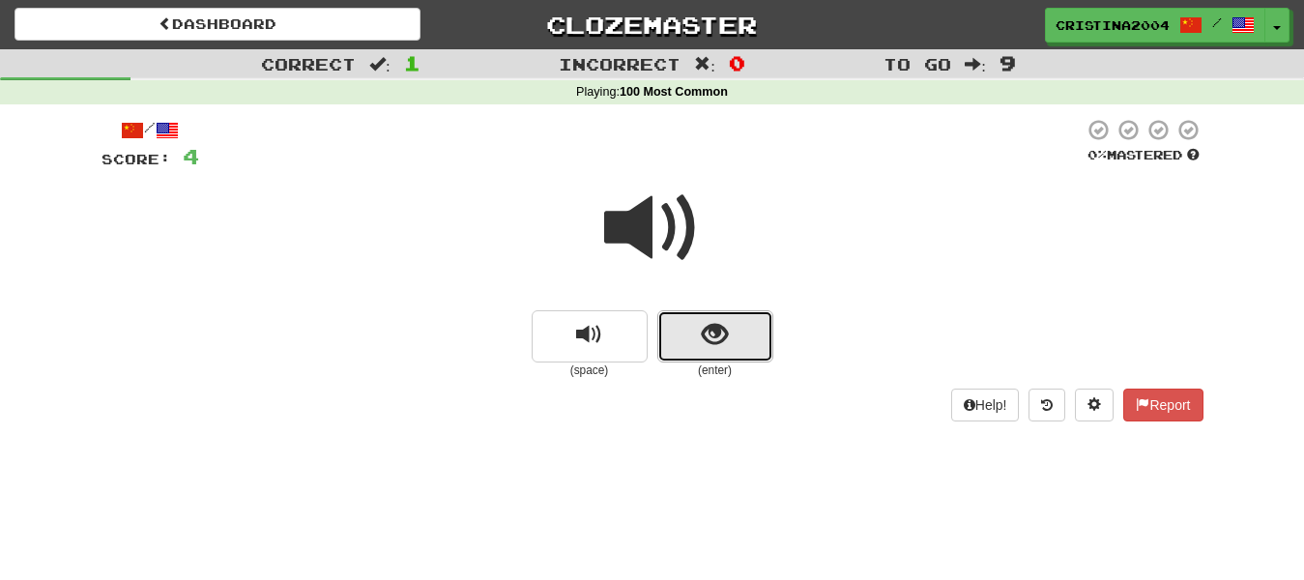
click at [709, 327] on span "show sentence" at bounding box center [715, 335] width 26 height 26
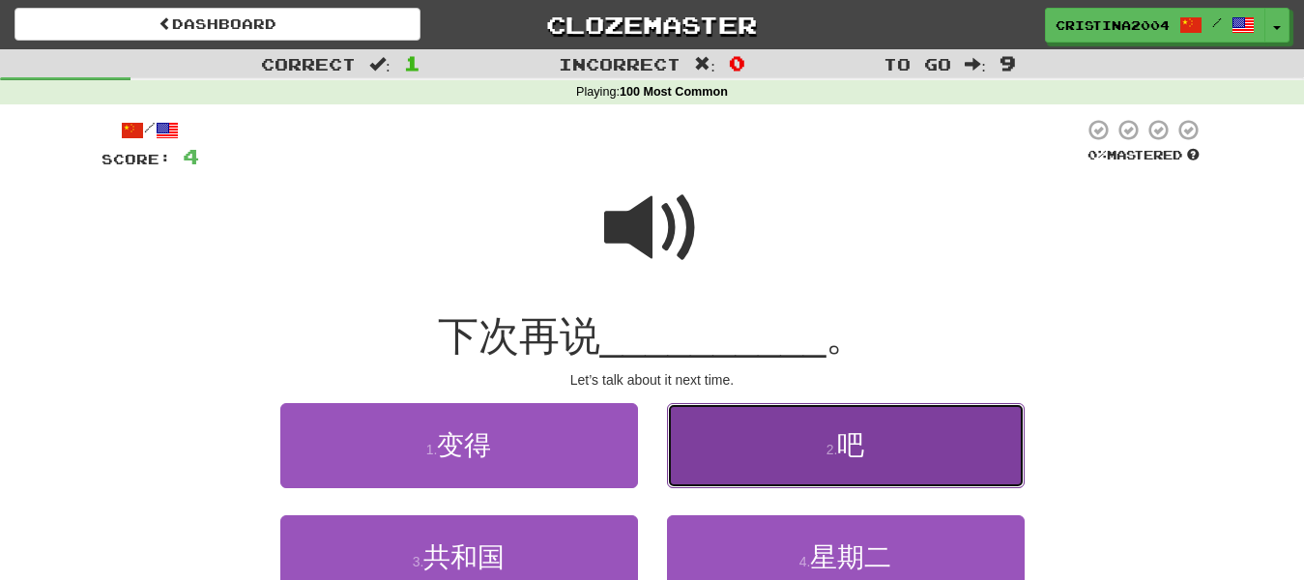
click at [878, 446] on button "2 . 吧" at bounding box center [846, 445] width 358 height 84
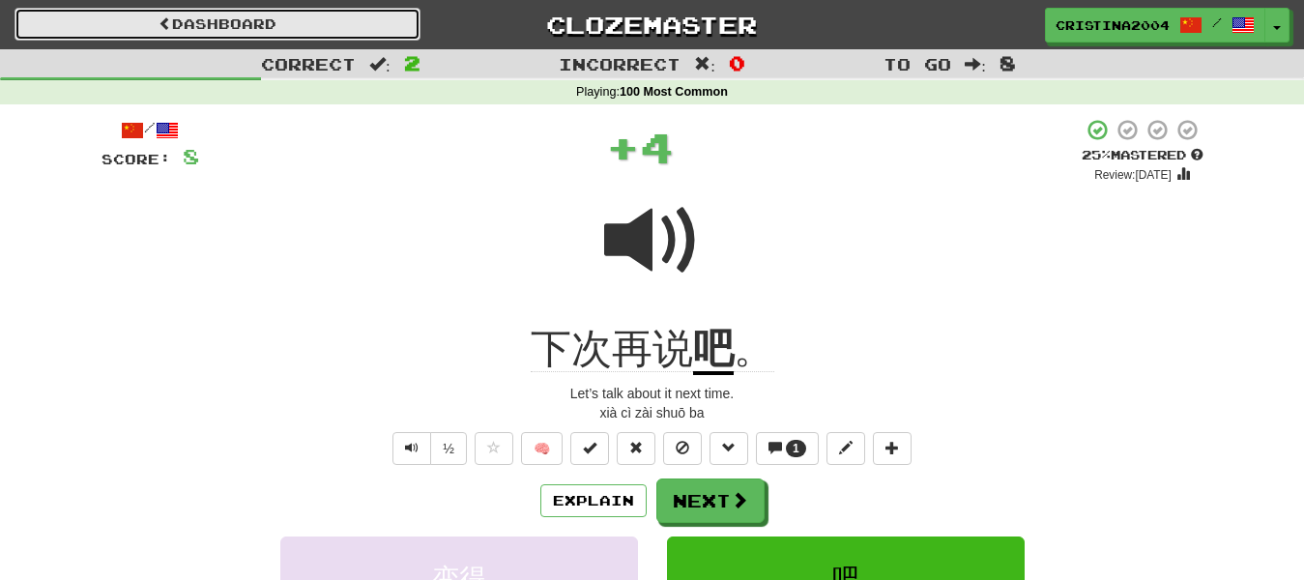
click at [235, 35] on link "Dashboard" at bounding box center [218, 24] width 406 height 33
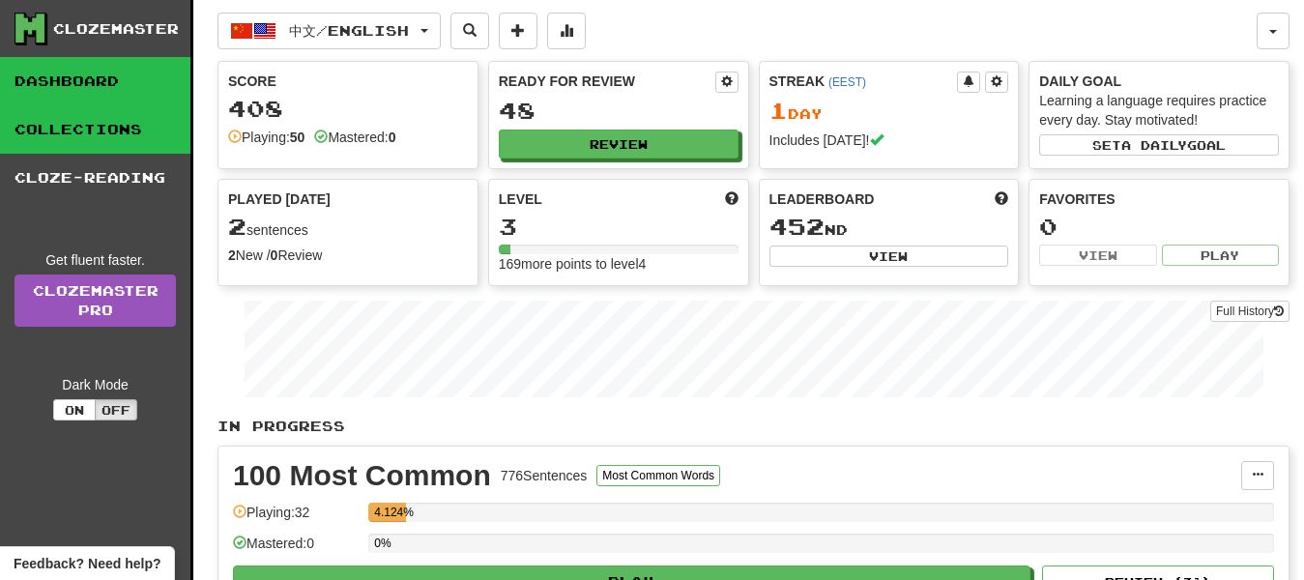
click at [92, 131] on link "Collections" at bounding box center [95, 129] width 190 height 48
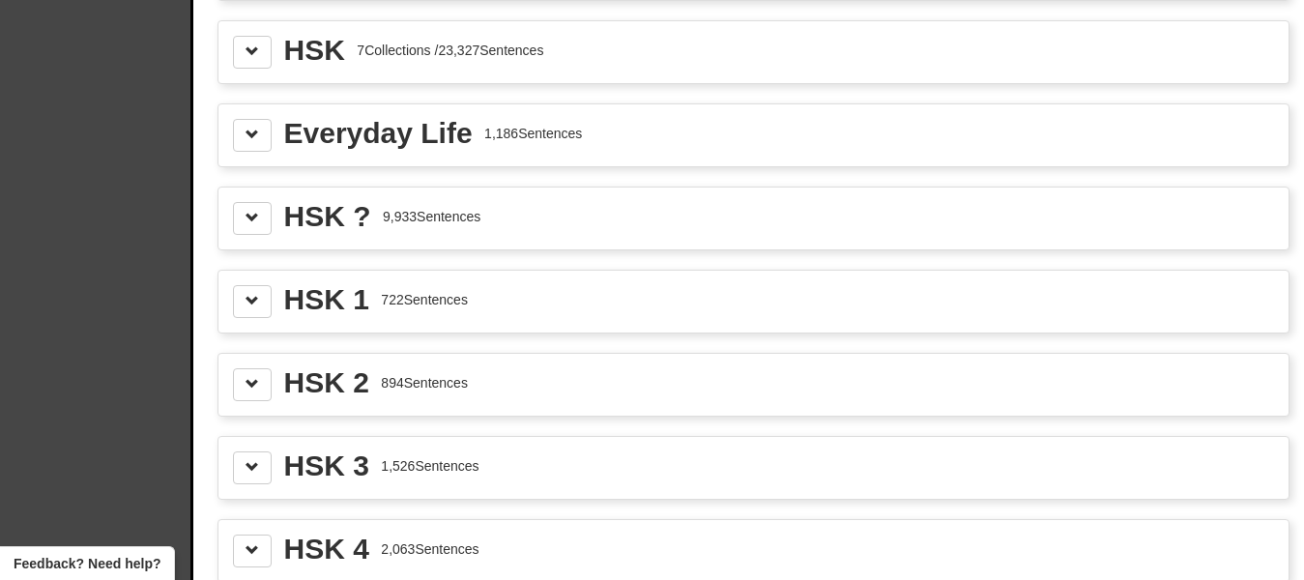
scroll to position [2263, 0]
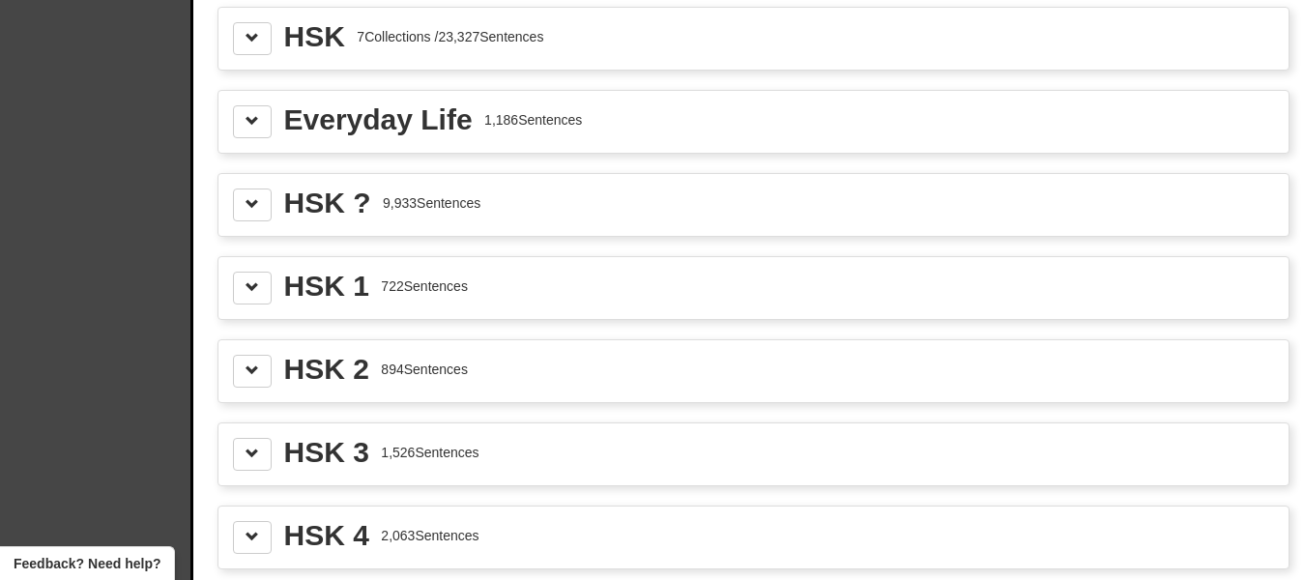
click at [464, 446] on div "1,526 Sentences" at bounding box center [430, 452] width 98 height 19
click at [250, 454] on span at bounding box center [253, 454] width 14 height 14
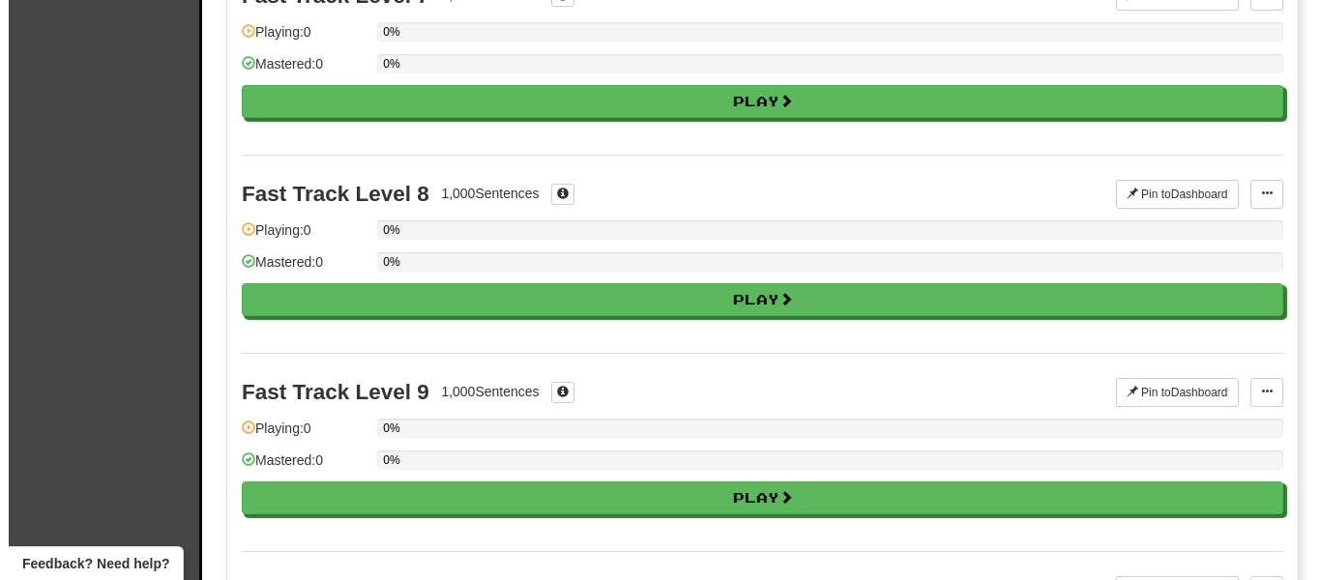
scroll to position [894, 0]
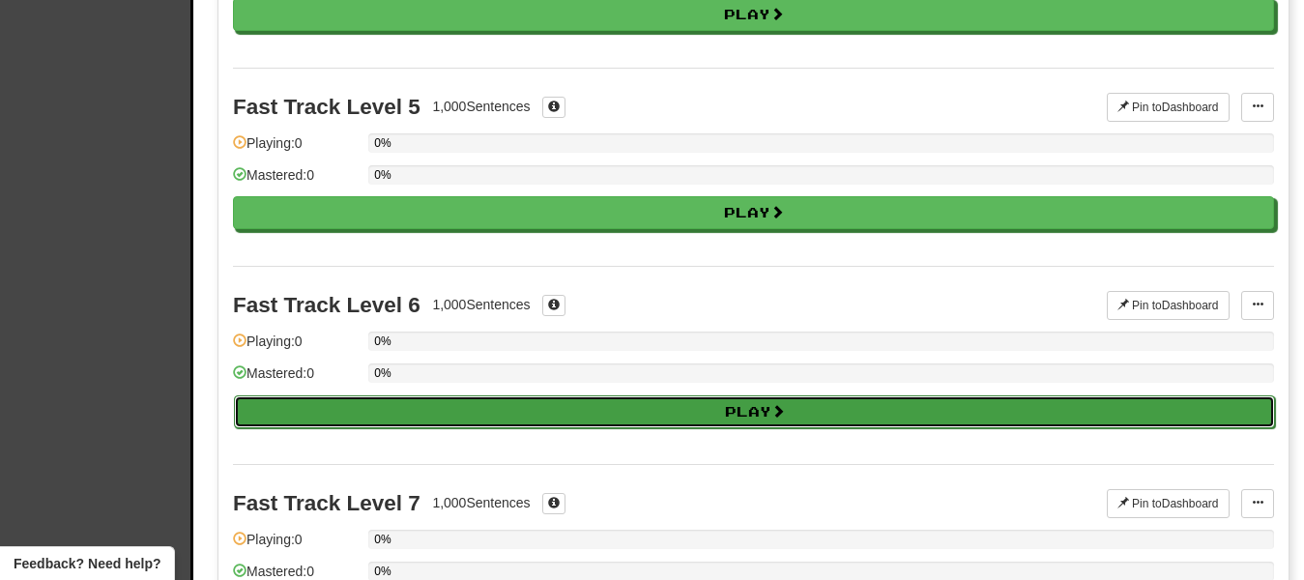
click at [556, 421] on button "Play" at bounding box center [754, 411] width 1041 height 33
select select "**"
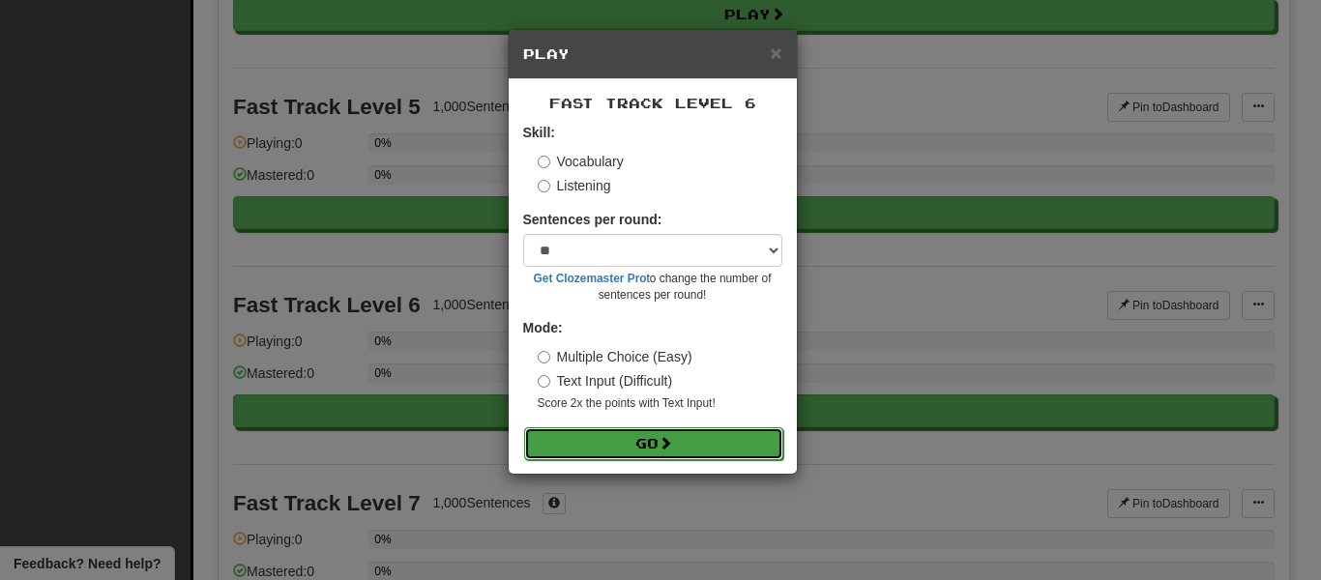
click at [608, 437] on button "Go" at bounding box center [653, 443] width 259 height 33
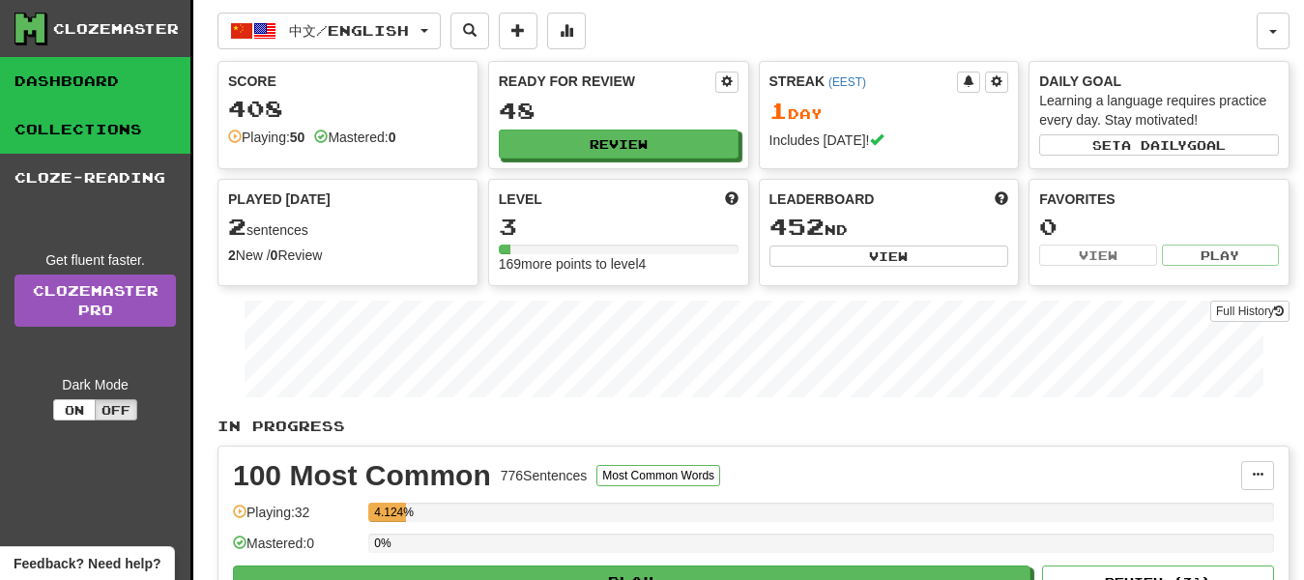
click at [140, 138] on link "Collections" at bounding box center [95, 129] width 190 height 48
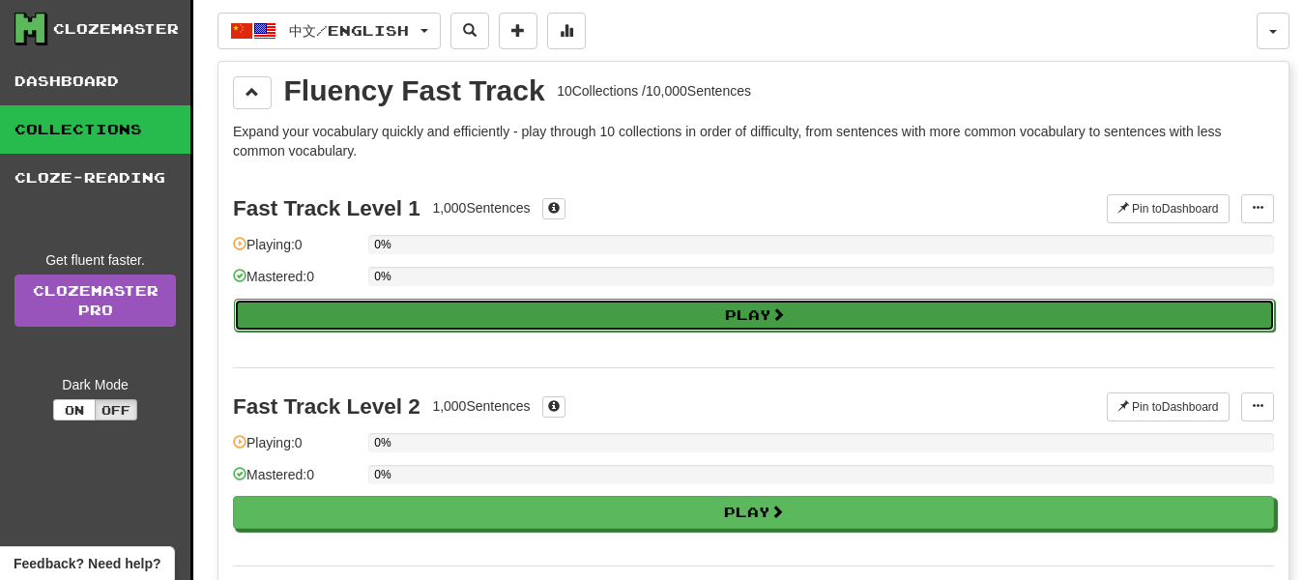
click at [559, 316] on button "Play" at bounding box center [754, 315] width 1041 height 33
select select "**"
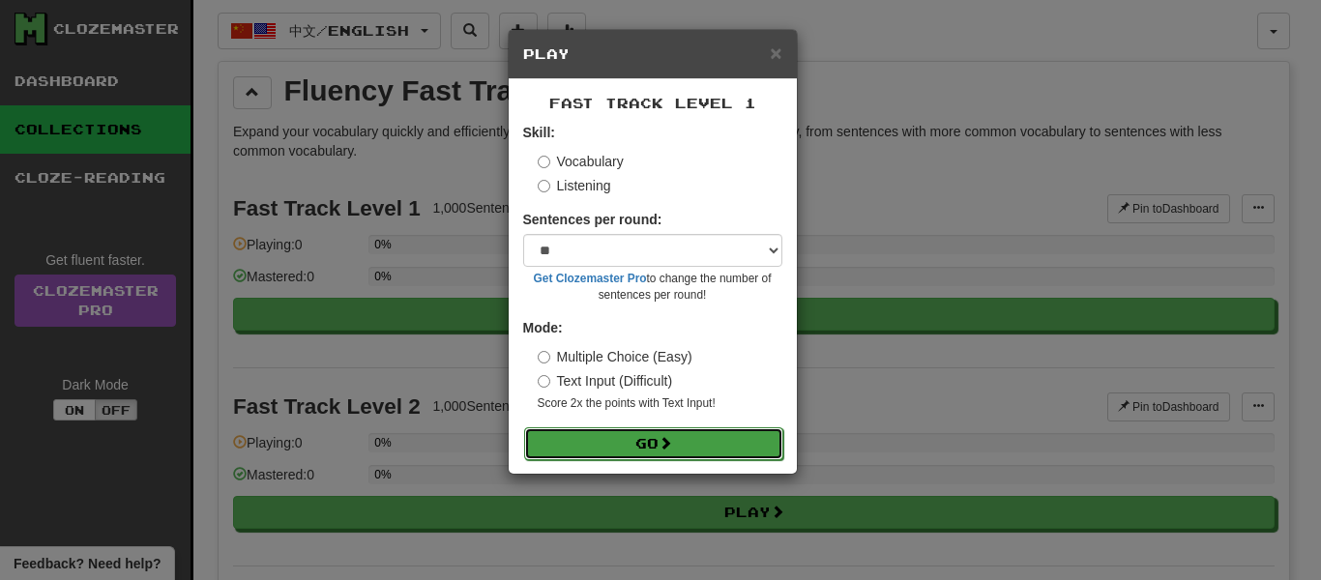
click at [650, 453] on button "Go" at bounding box center [653, 443] width 259 height 33
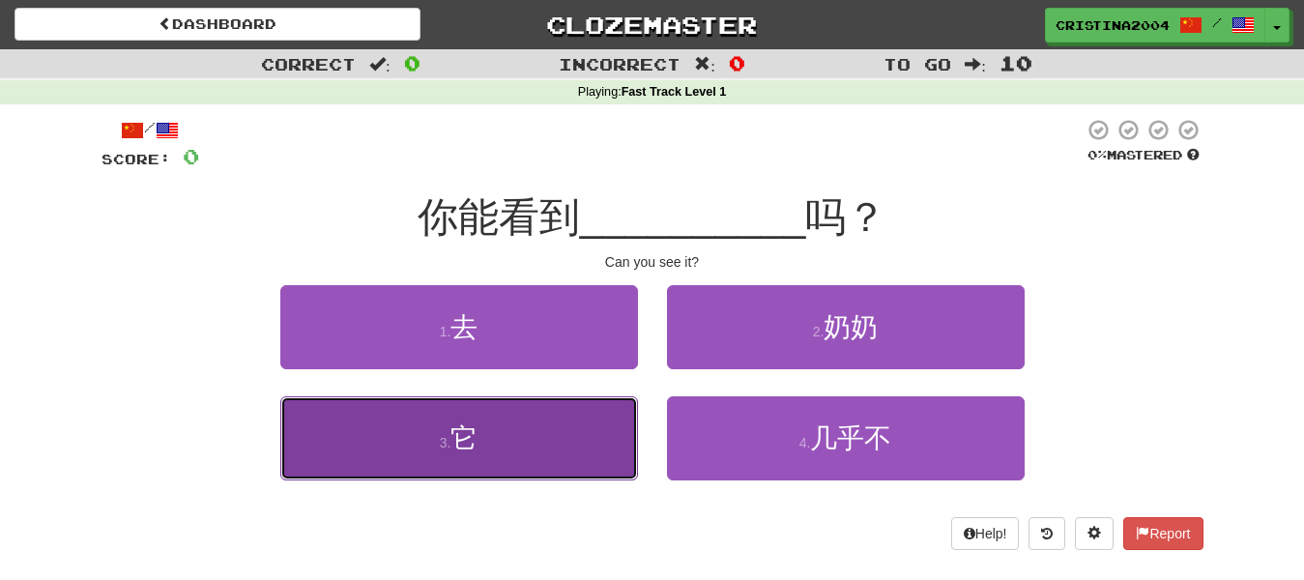
click at [493, 450] on button "3 . 它" at bounding box center [459, 438] width 358 height 84
